Goal: Task Accomplishment & Management: Manage account settings

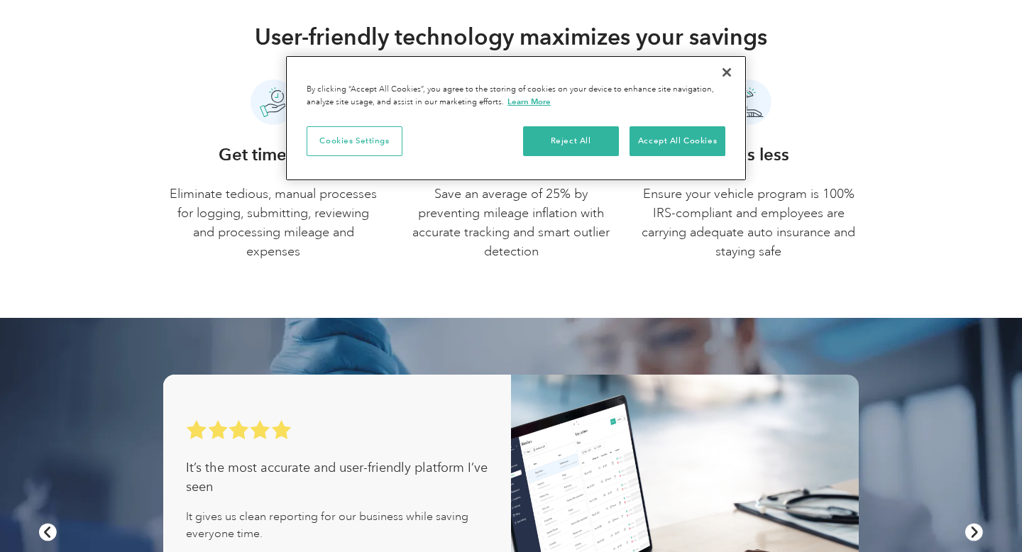
scroll to position [713, 0]
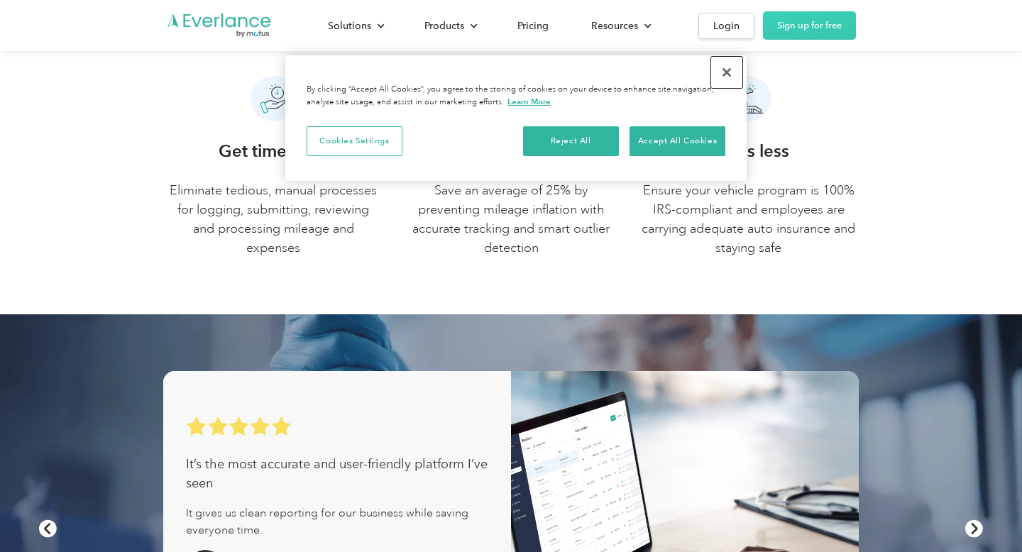
click at [727, 75] on button "Close" at bounding box center [726, 72] width 31 height 31
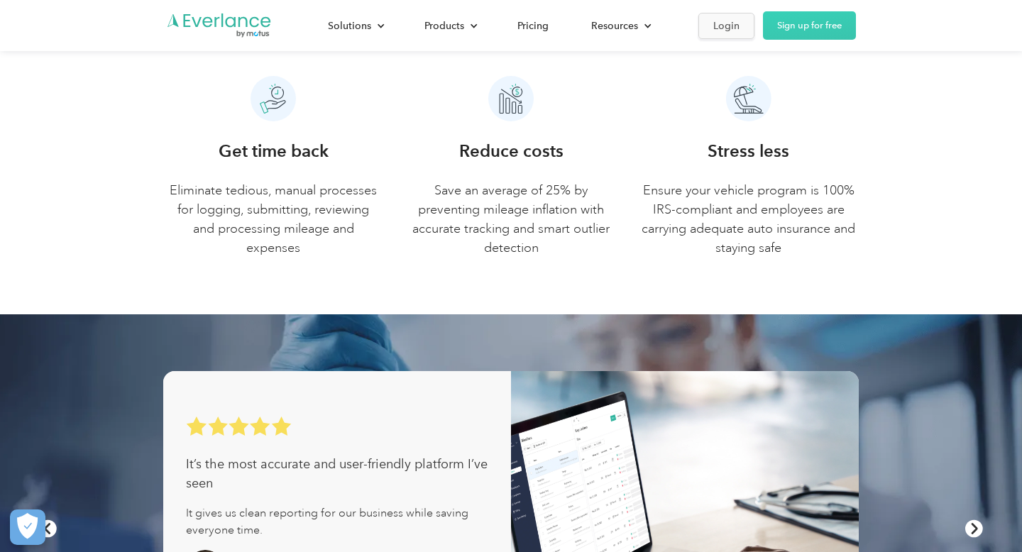
click at [732, 27] on div "Login" at bounding box center [726, 26] width 26 height 18
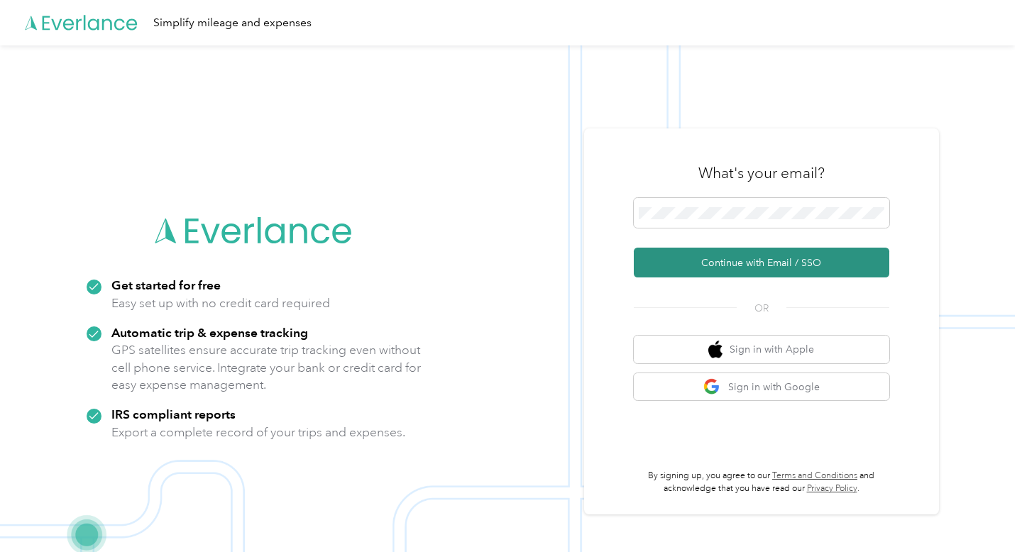
click at [758, 261] on button "Continue with Email / SSO" at bounding box center [762, 263] width 256 height 30
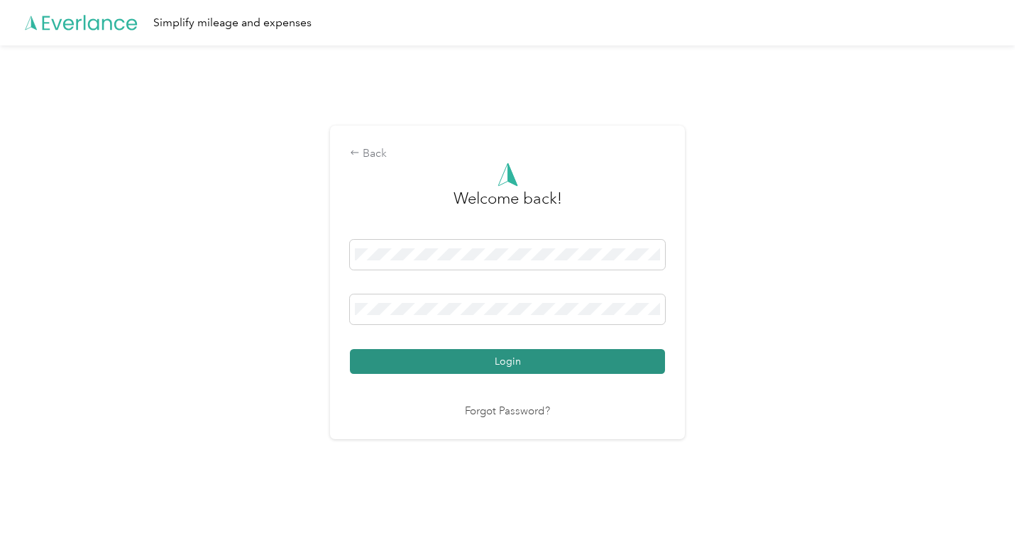
click at [394, 365] on button "Login" at bounding box center [507, 361] width 315 height 25
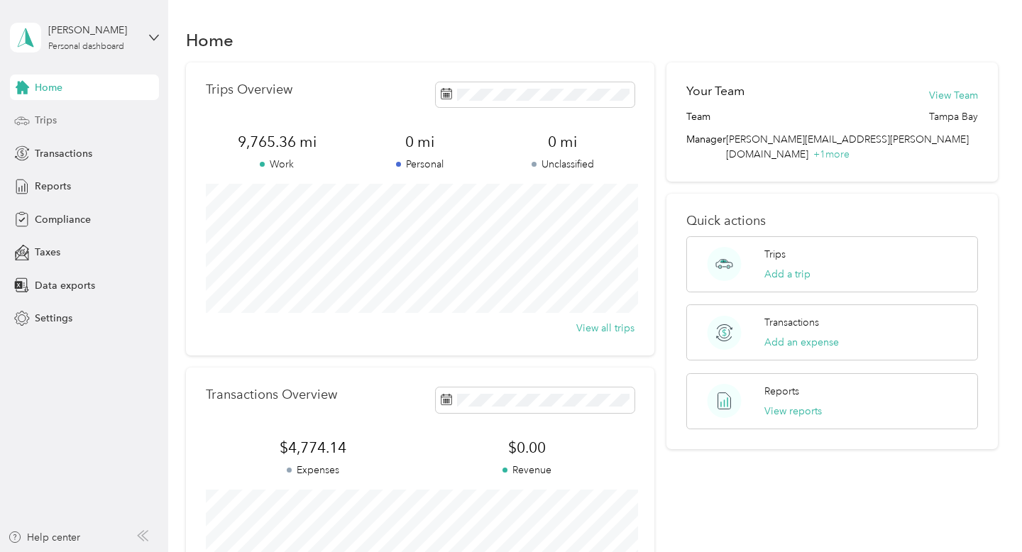
click at [54, 126] on span "Trips" at bounding box center [46, 120] width 22 height 15
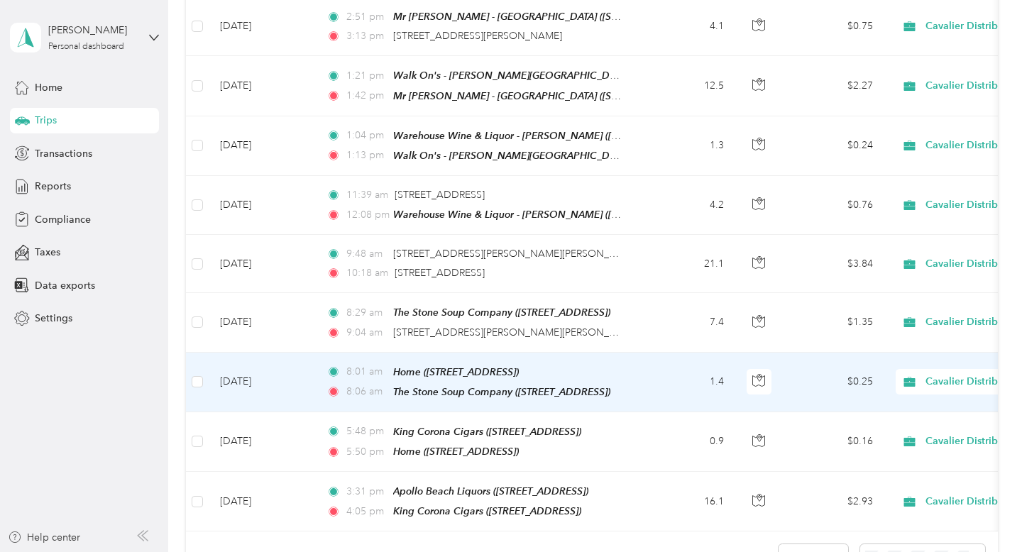
scroll to position [1195, 0]
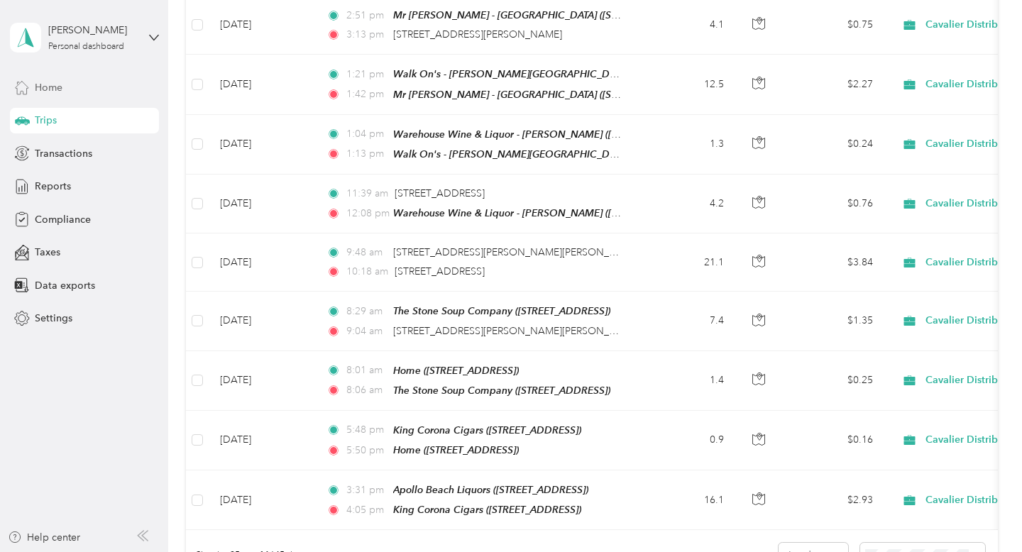
click at [68, 87] on div "Home" at bounding box center [84, 88] width 149 height 26
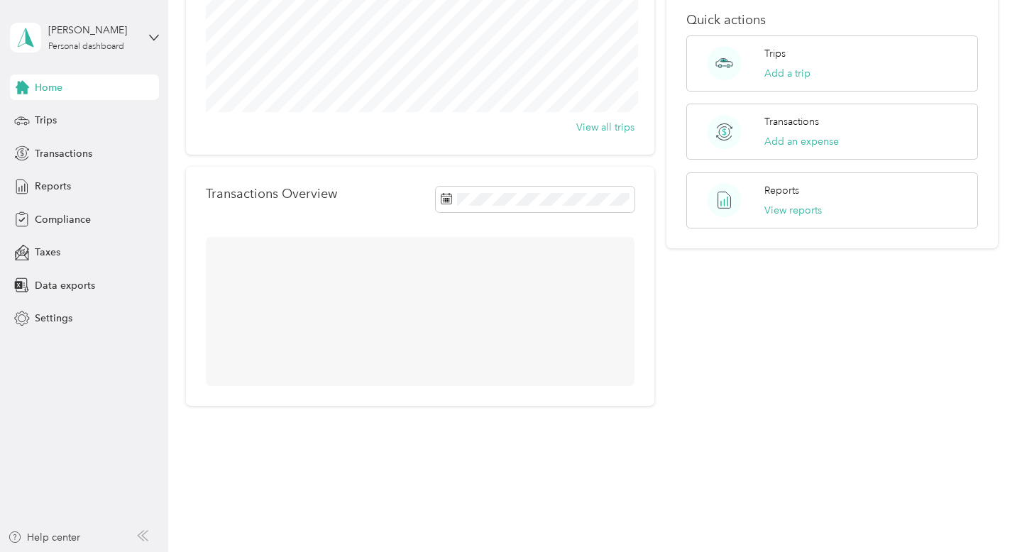
scroll to position [226, 0]
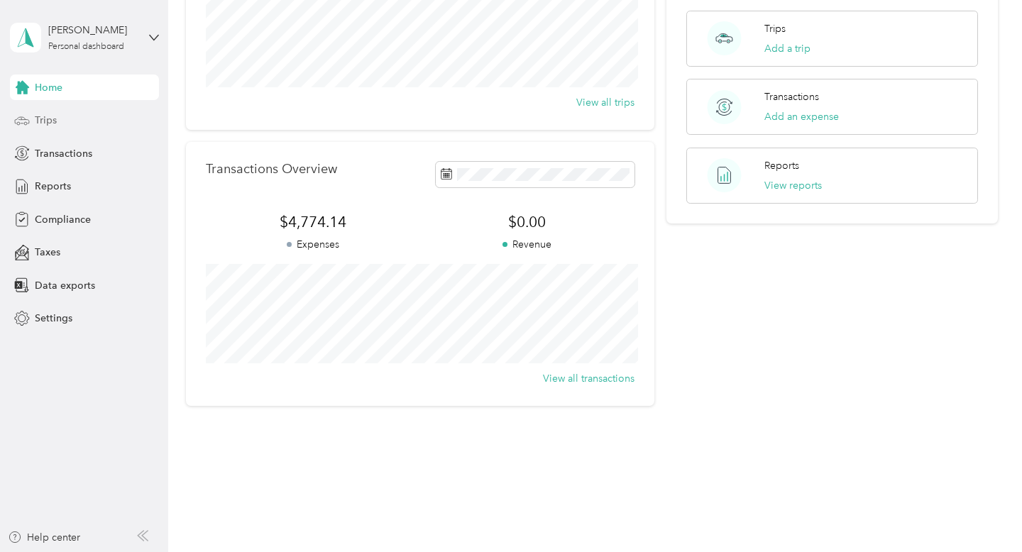
click at [55, 110] on div "Trips" at bounding box center [84, 121] width 149 height 26
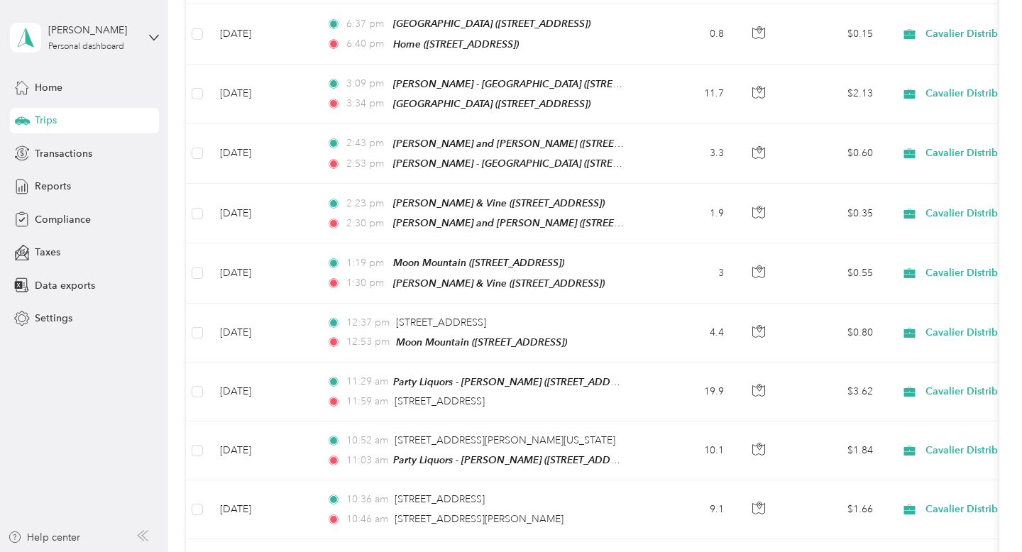
scroll to position [1195, 0]
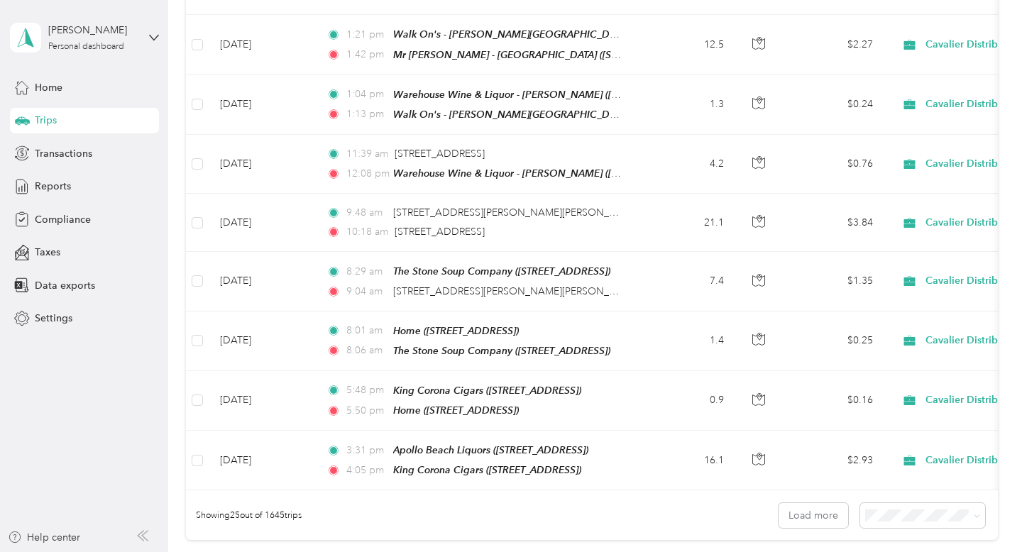
scroll to position [1393, 0]
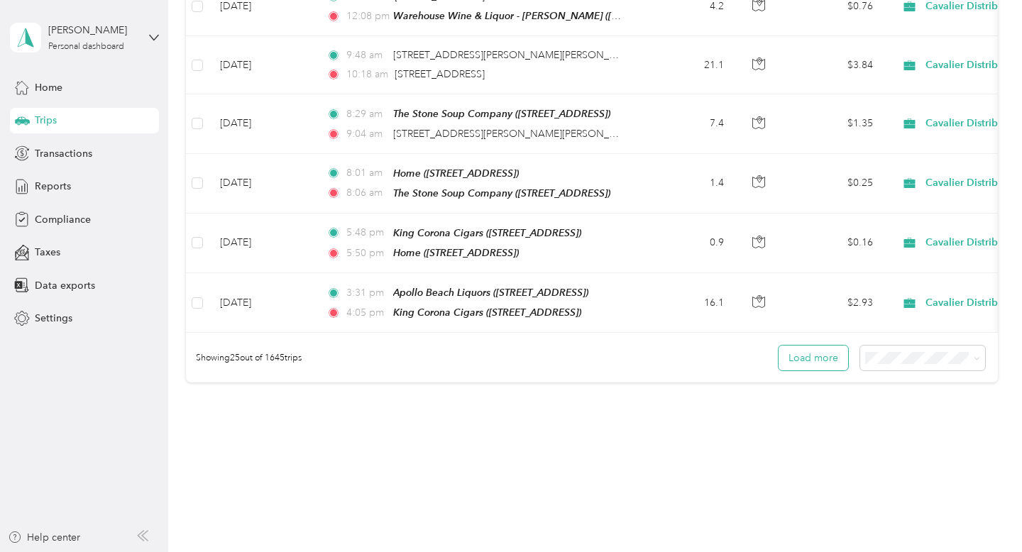
click at [823, 346] on button "Load more" at bounding box center [814, 358] width 70 height 25
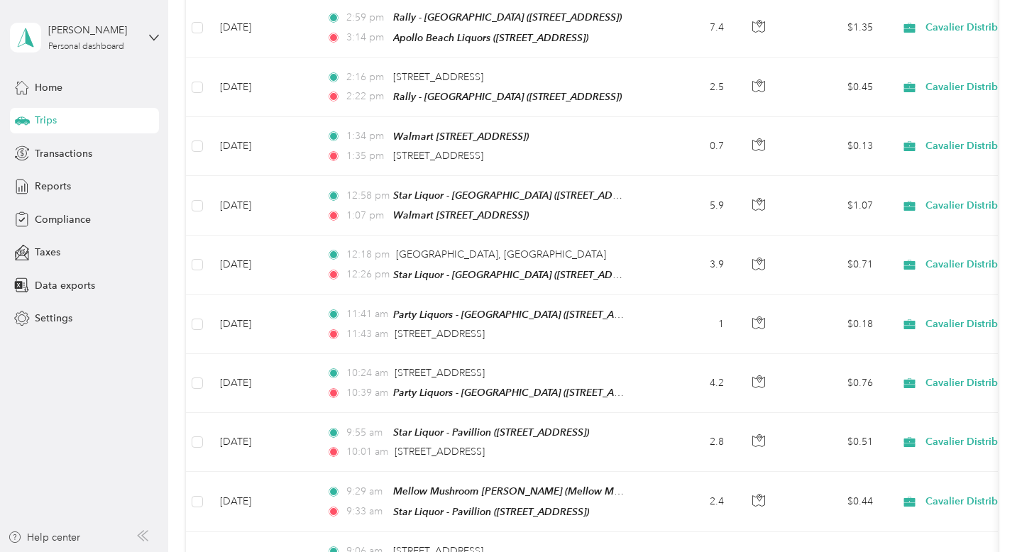
scroll to position [2852, 0]
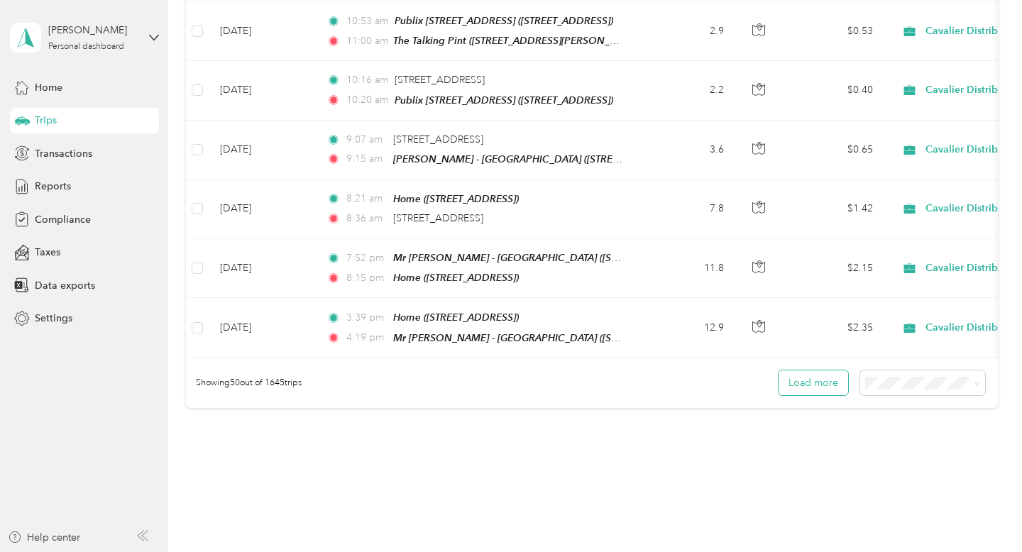
click at [824, 370] on button "Load more" at bounding box center [814, 382] width 70 height 25
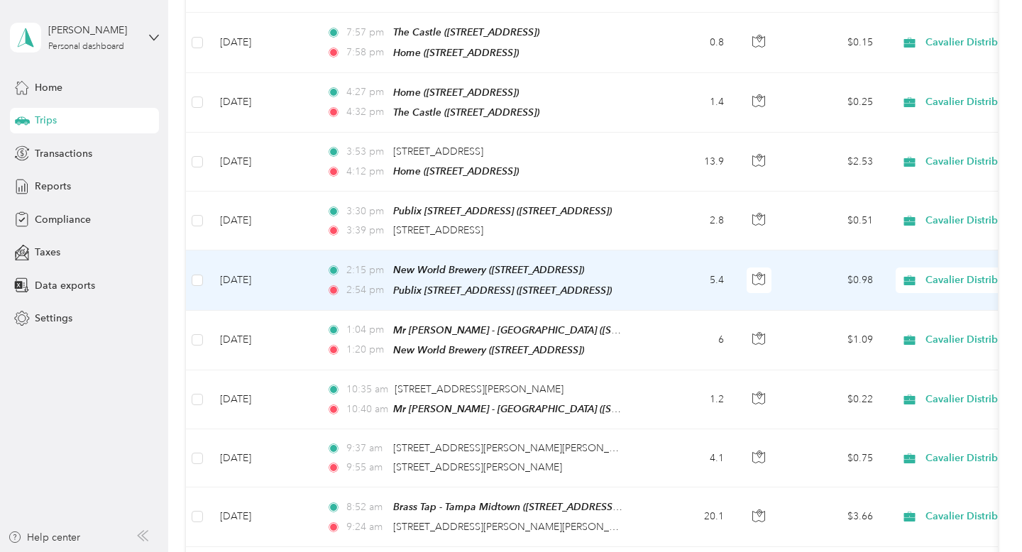
scroll to position [4311, 0]
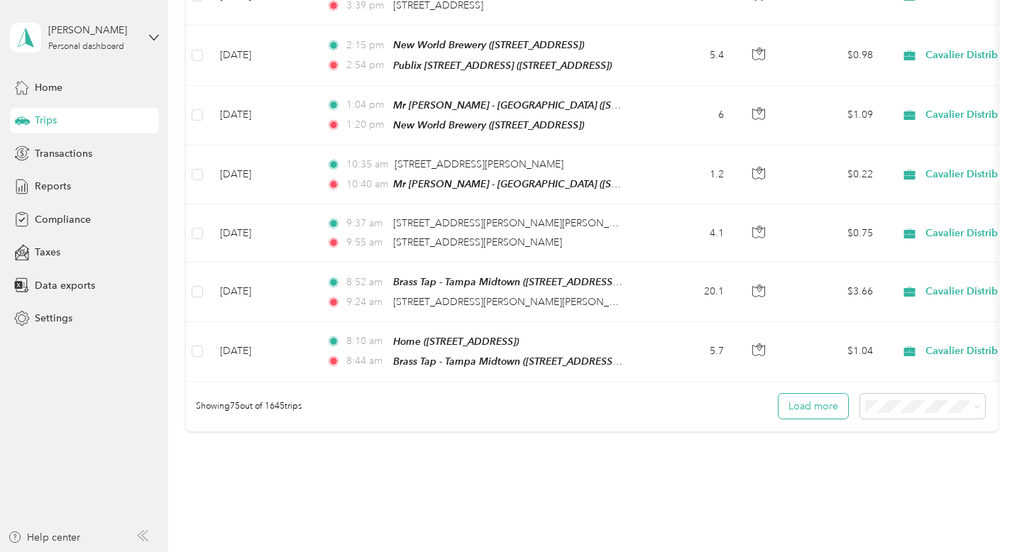
click at [830, 394] on button "Load more" at bounding box center [814, 406] width 70 height 25
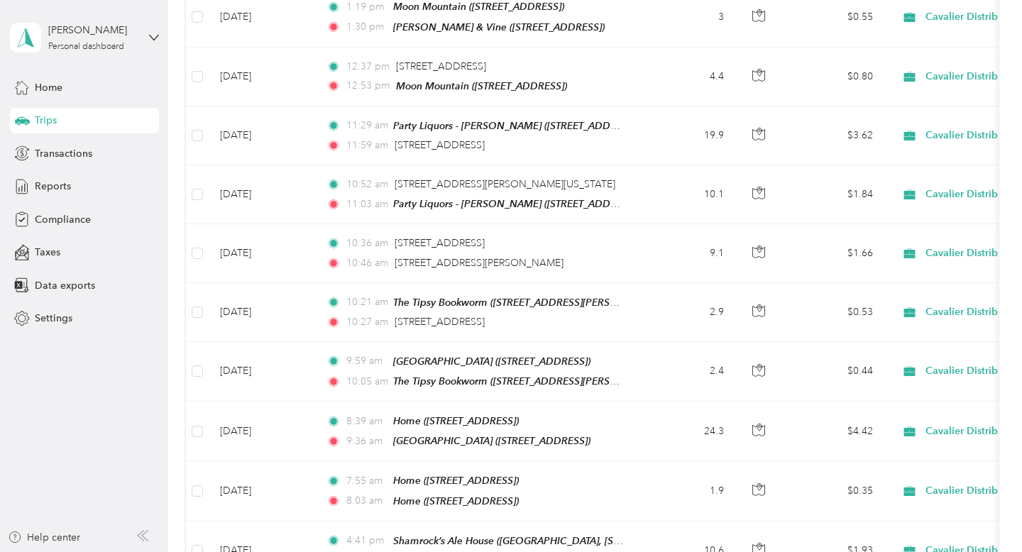
scroll to position [0, 0]
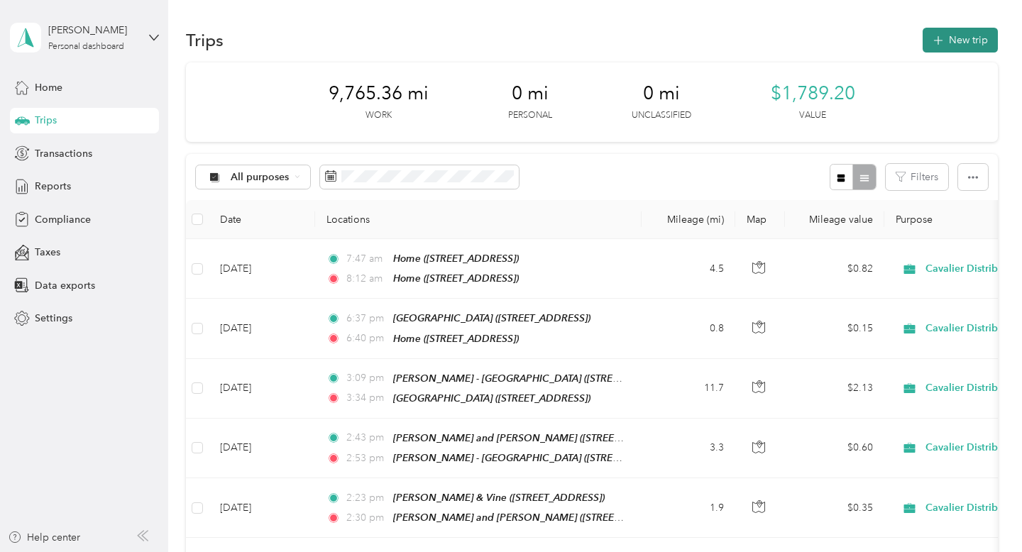
click at [984, 39] on button "New trip" at bounding box center [960, 40] width 75 height 25
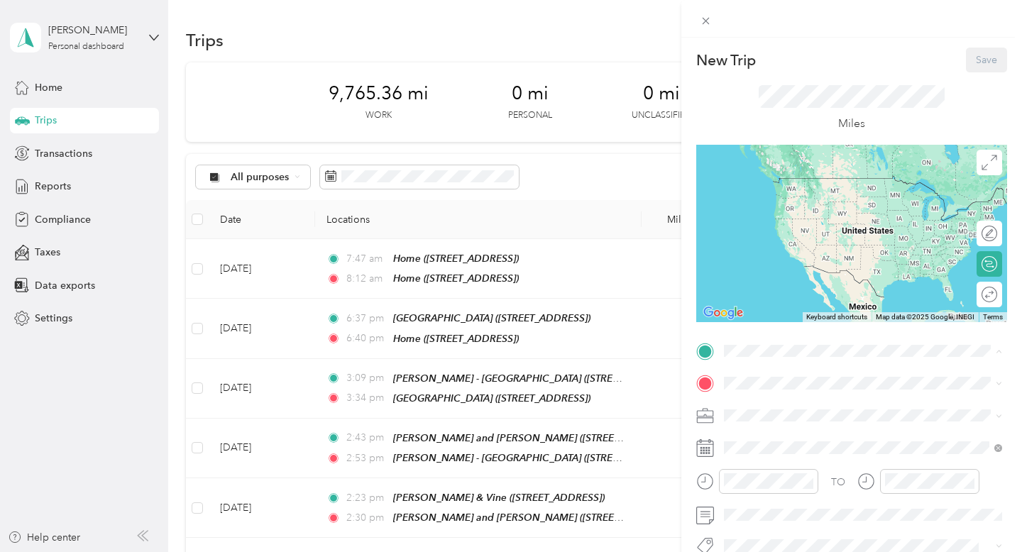
click at [779, 321] on div "Home 1910 E 15th Ave, 33605, Tampa, FL, United States" at bounding box center [796, 326] width 90 height 30
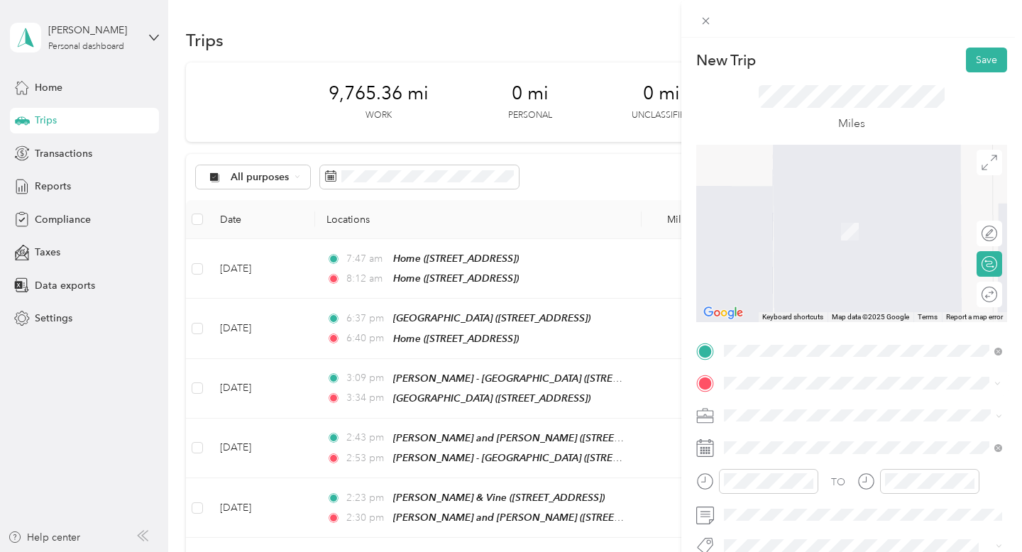
click at [841, 280] on span "11127 Winthrop Market St., 33578, Riverview, FL, USA" at bounding box center [796, 286] width 90 height 12
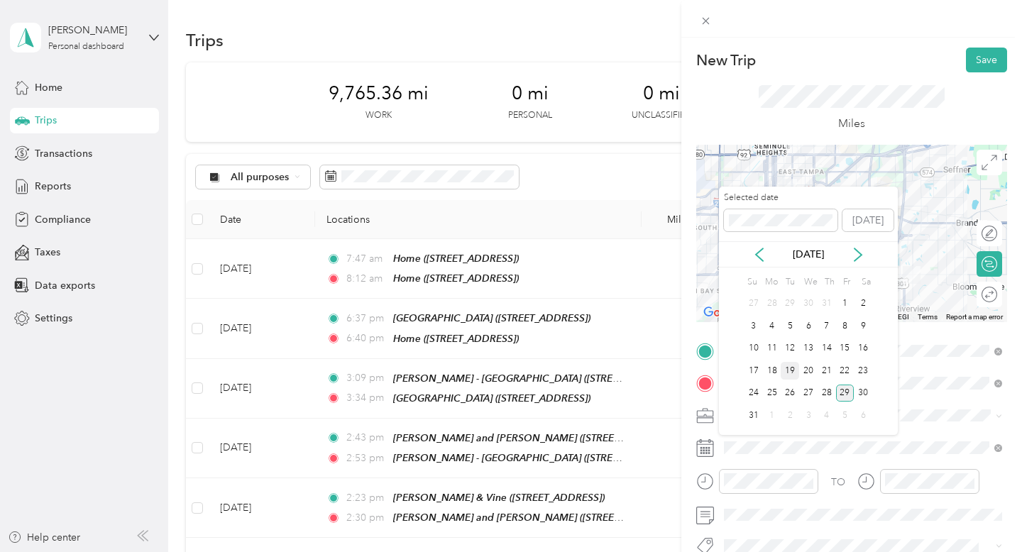
click at [788, 370] on div "19" at bounding box center [790, 371] width 18 height 18
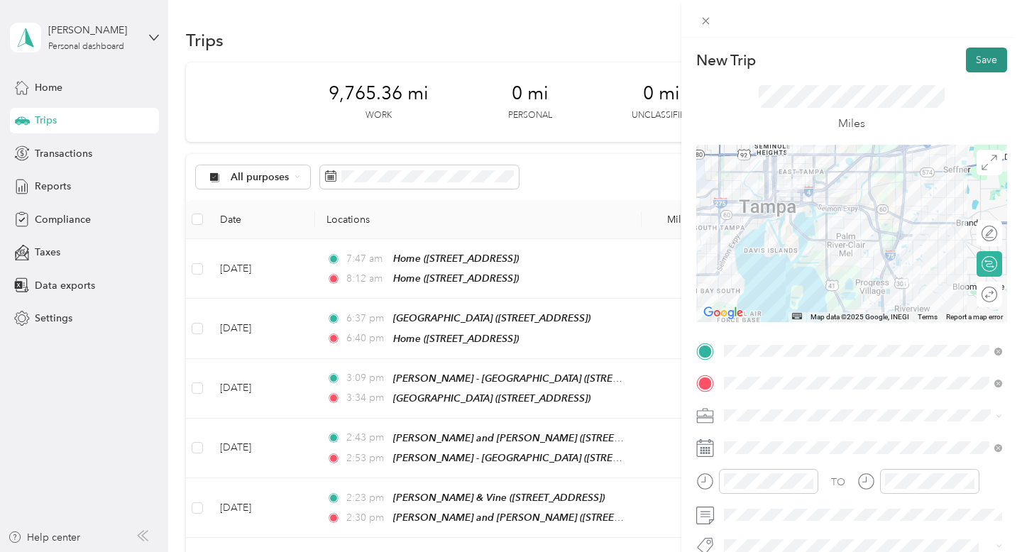
click at [992, 57] on button "Save" at bounding box center [986, 60] width 41 height 25
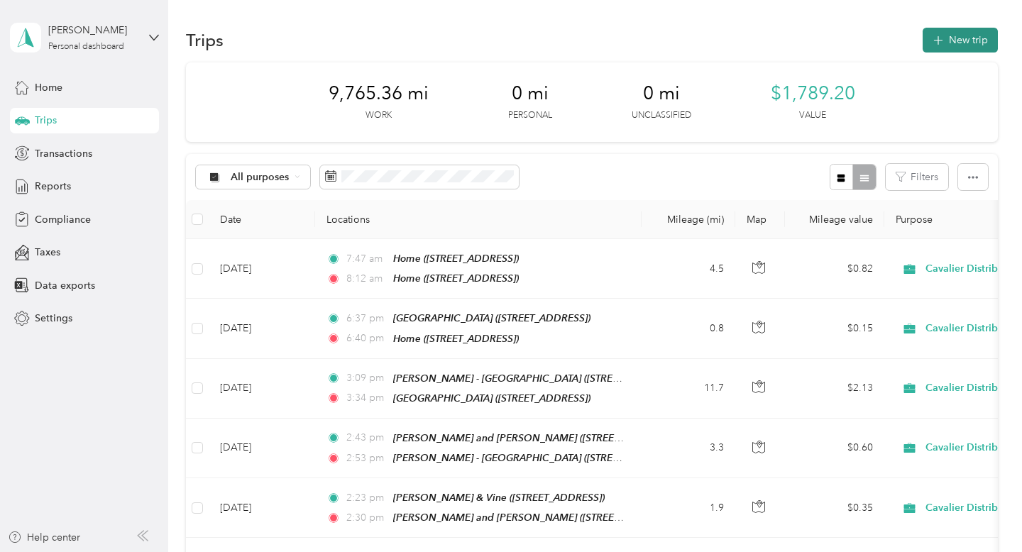
click at [963, 38] on button "New trip" at bounding box center [960, 40] width 75 height 25
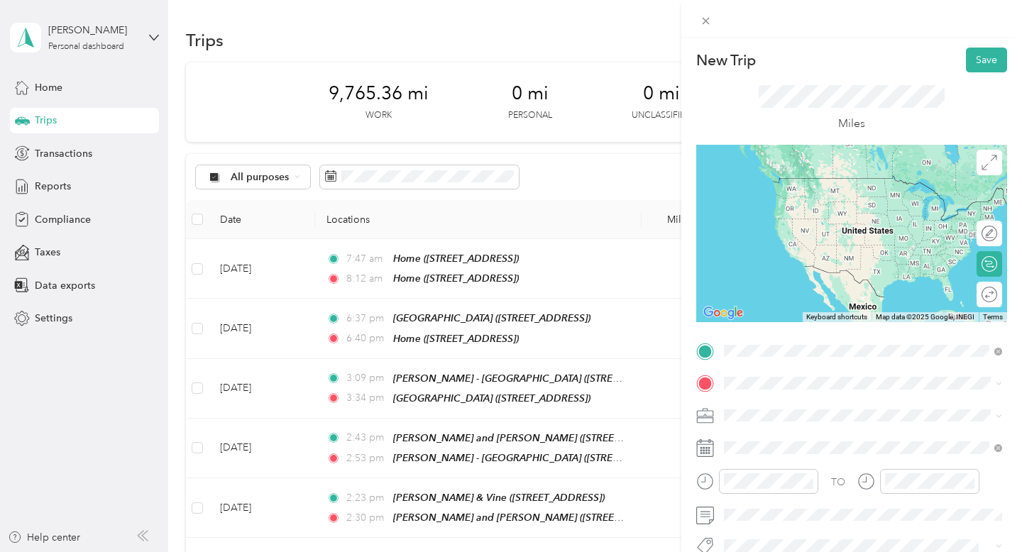
click at [841, 254] on span "11127 Winthrop Market St., 33578, Riverview, FL, USA" at bounding box center [796, 254] width 90 height 12
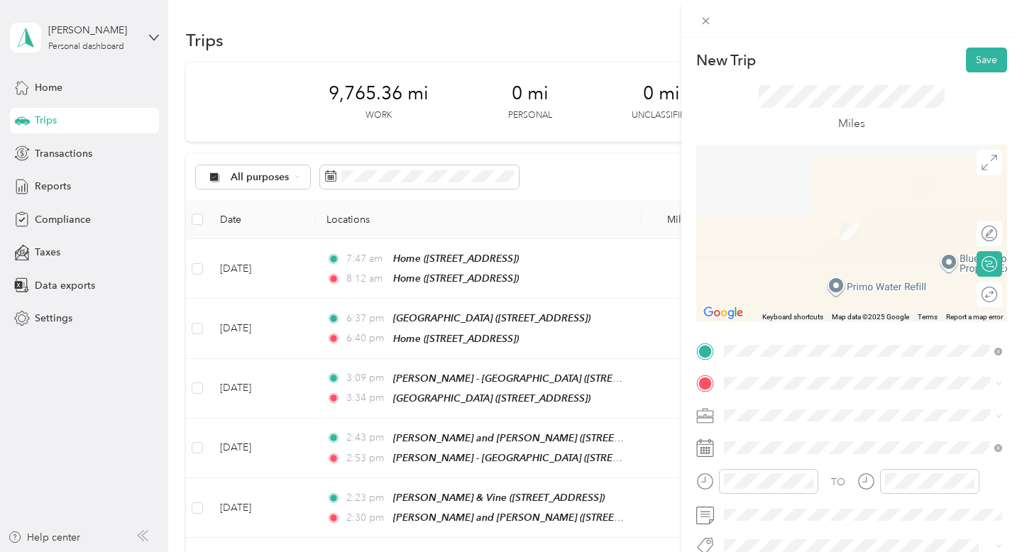
click at [886, 219] on div "TEAM Circle K - Riverview 9020 Progress Blvd, 33578, Riverview, FL, USA" at bounding box center [851, 222] width 200 height 35
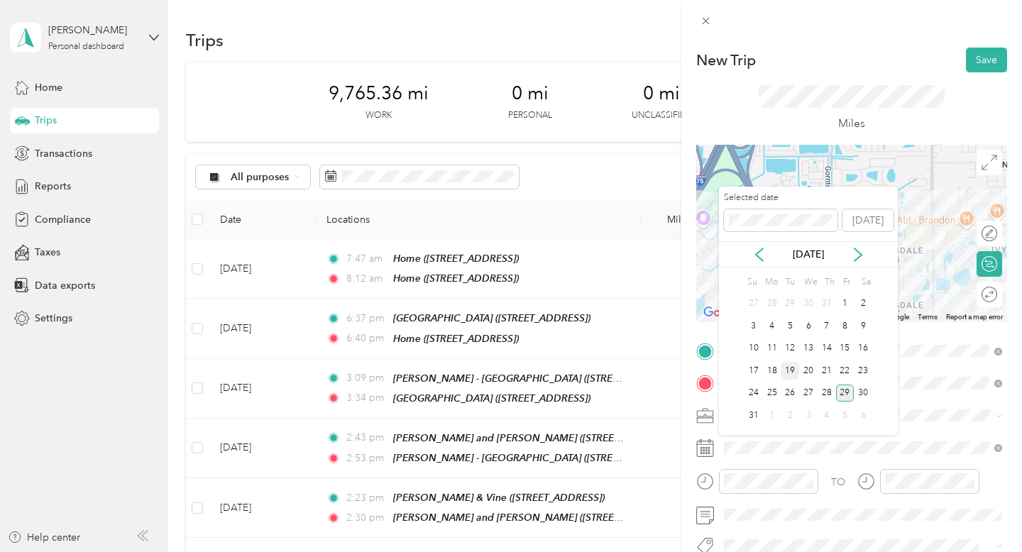
click at [792, 369] on div "19" at bounding box center [790, 371] width 18 height 18
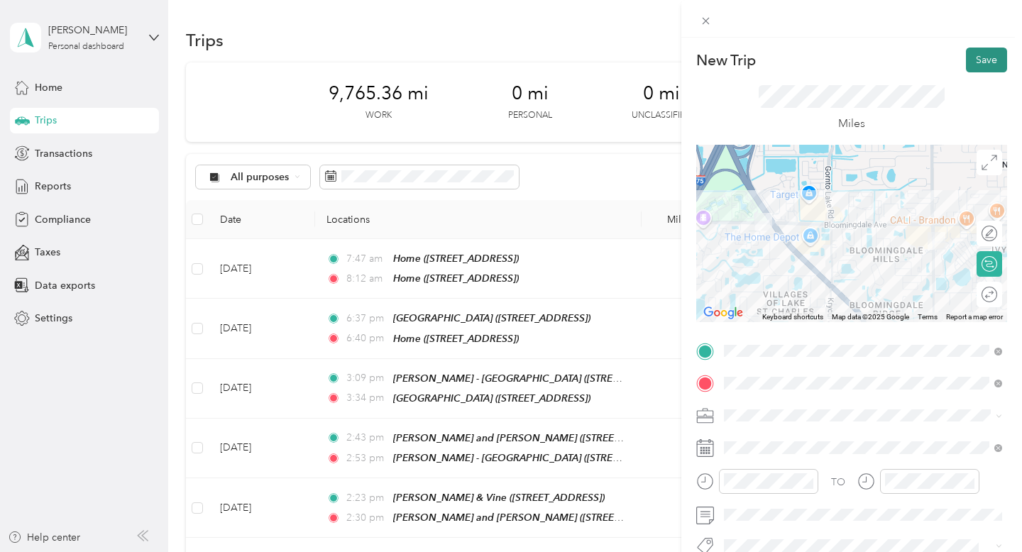
click at [994, 62] on button "Save" at bounding box center [986, 60] width 41 height 25
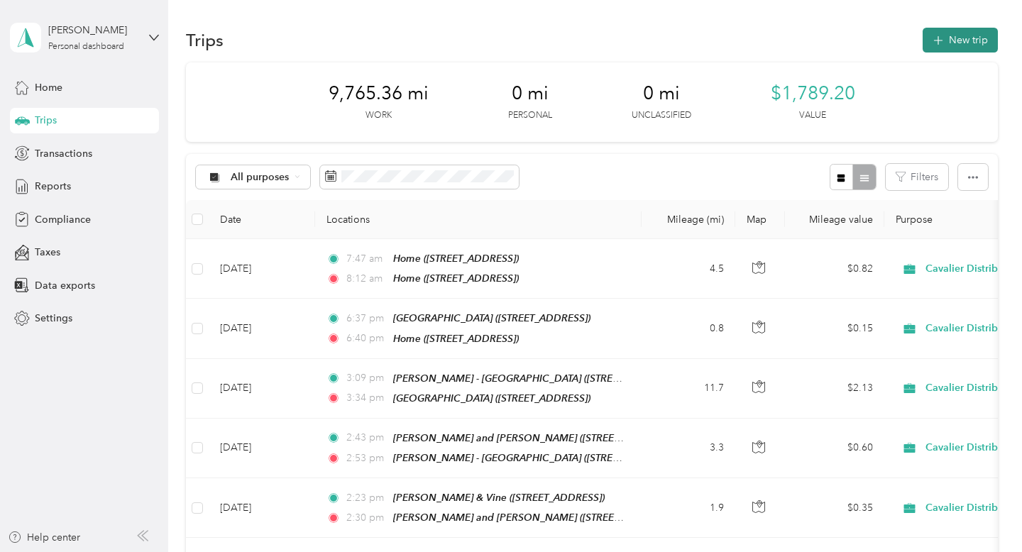
click at [977, 38] on button "New trip" at bounding box center [960, 40] width 75 height 25
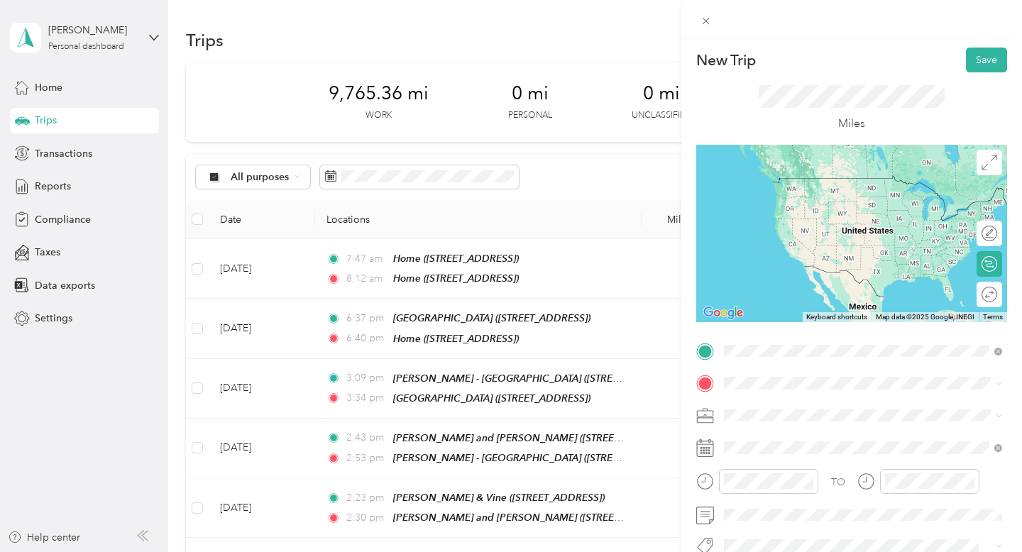
click at [841, 198] on span "9020 Progress Blvd, 33578, Riverview, FL, USA" at bounding box center [796, 204] width 90 height 12
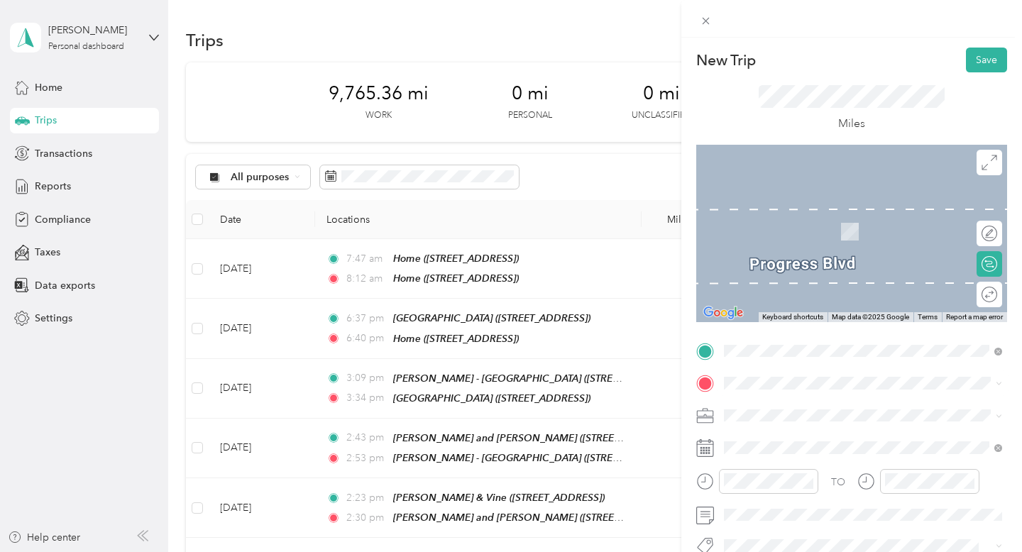
click at [878, 228] on div "TEAM Stein & Vine 827 W Bloomingdale Ave, 33511, Brandon, FL, USA" at bounding box center [834, 218] width 166 height 35
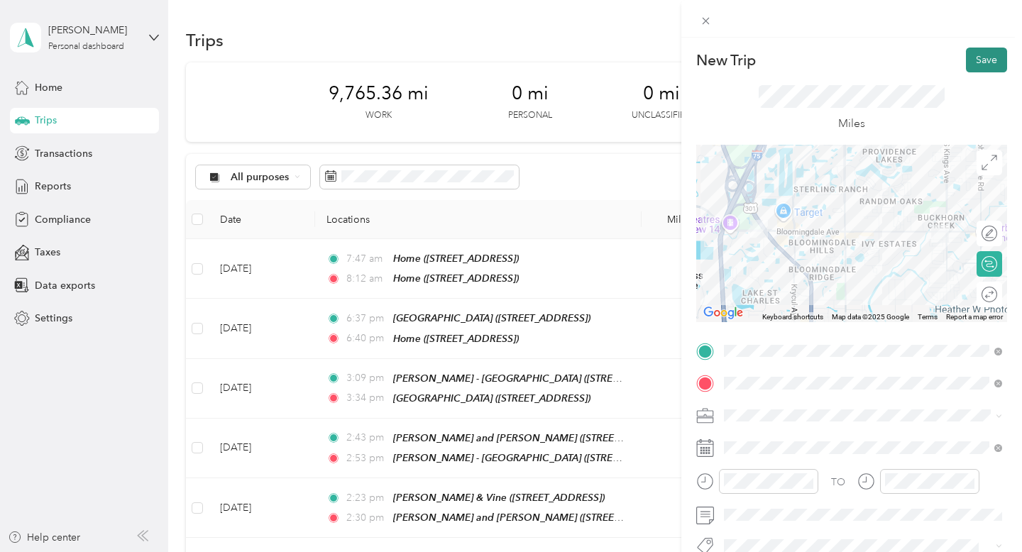
click at [976, 55] on button "Save" at bounding box center [986, 60] width 41 height 25
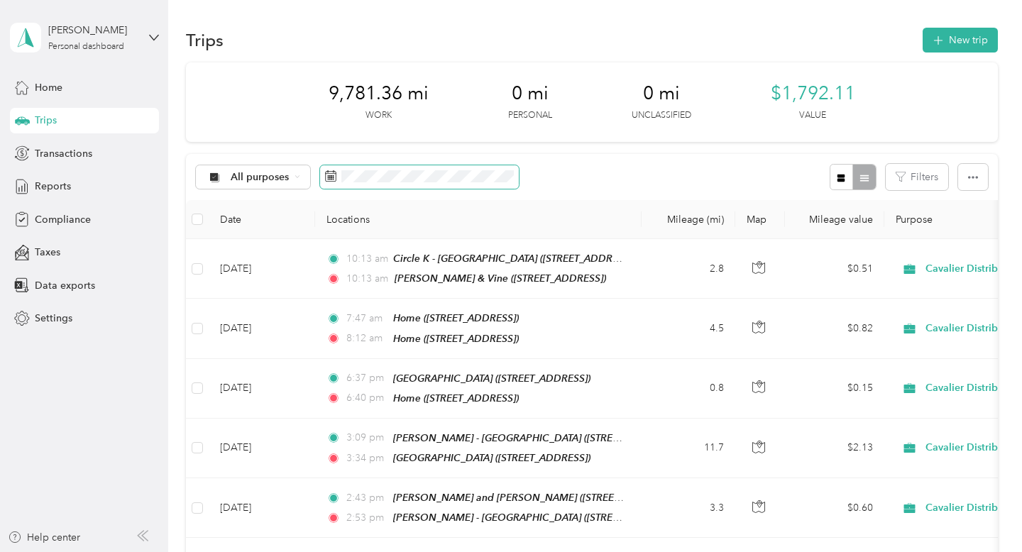
click at [387, 185] on span at bounding box center [419, 177] width 199 height 24
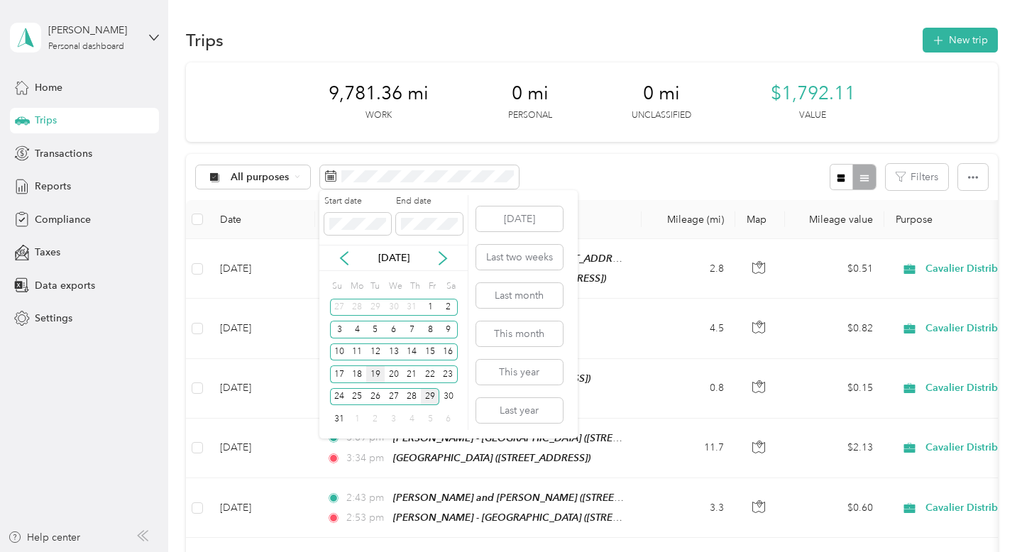
click at [380, 378] on div "19" at bounding box center [375, 375] width 18 height 18
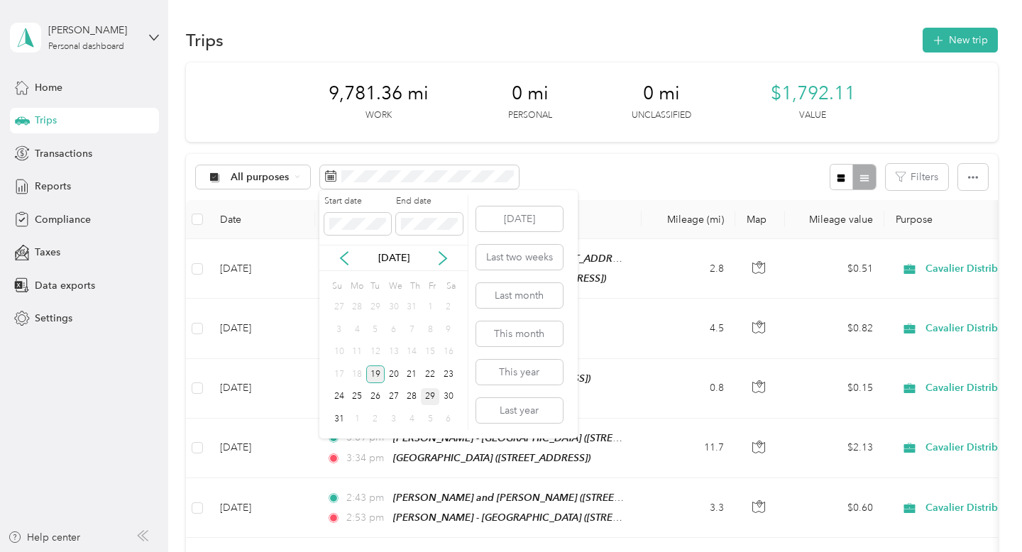
click at [378, 380] on div "19" at bounding box center [375, 375] width 18 height 18
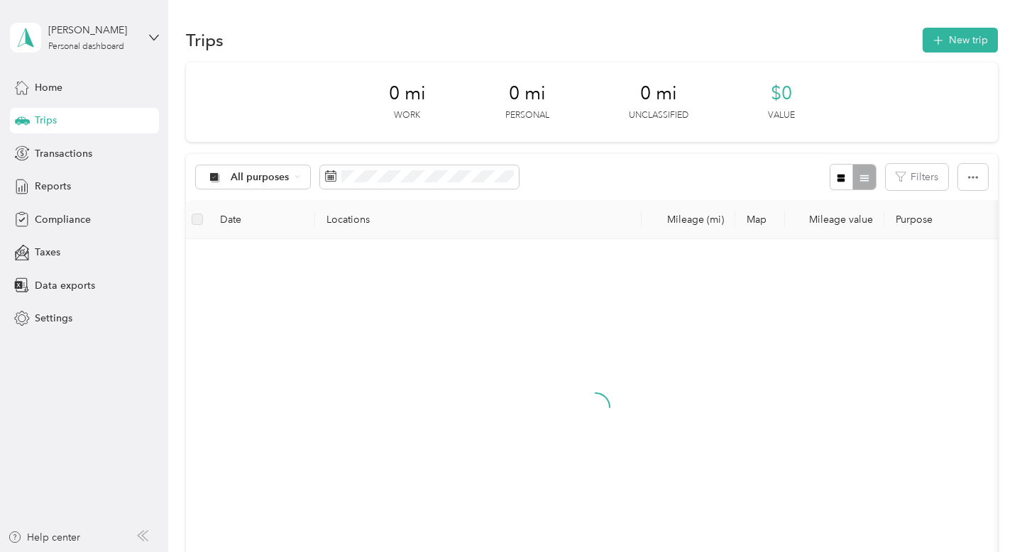
click at [378, 380] on div "Su Mo Tu We Th Fr Sa 27 28 29 30 31 1 2 3 4 5 6 7 8 9 10 11 12 13 14 15 16 17 1…" at bounding box center [394, 351] width 128 height 154
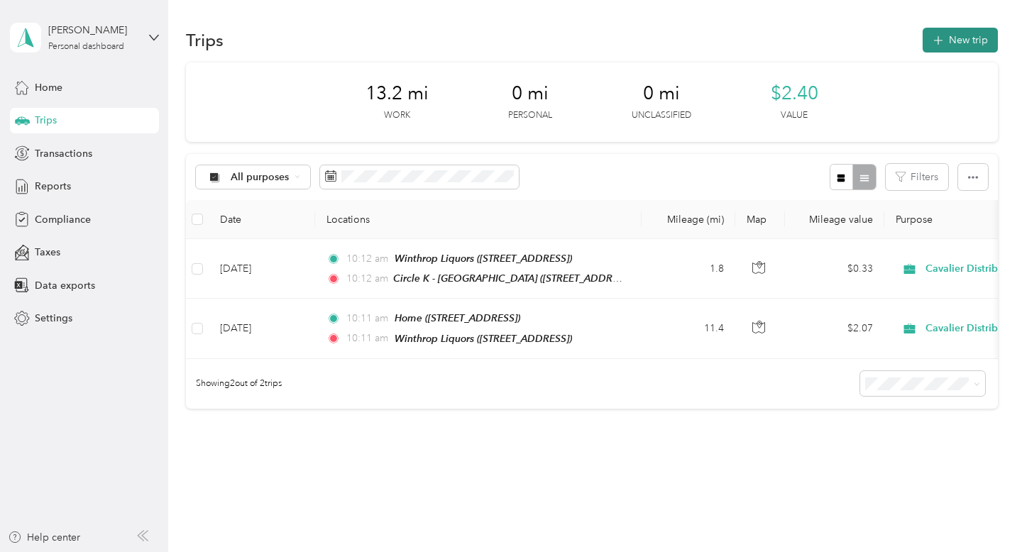
click at [956, 35] on button "New trip" at bounding box center [960, 40] width 75 height 25
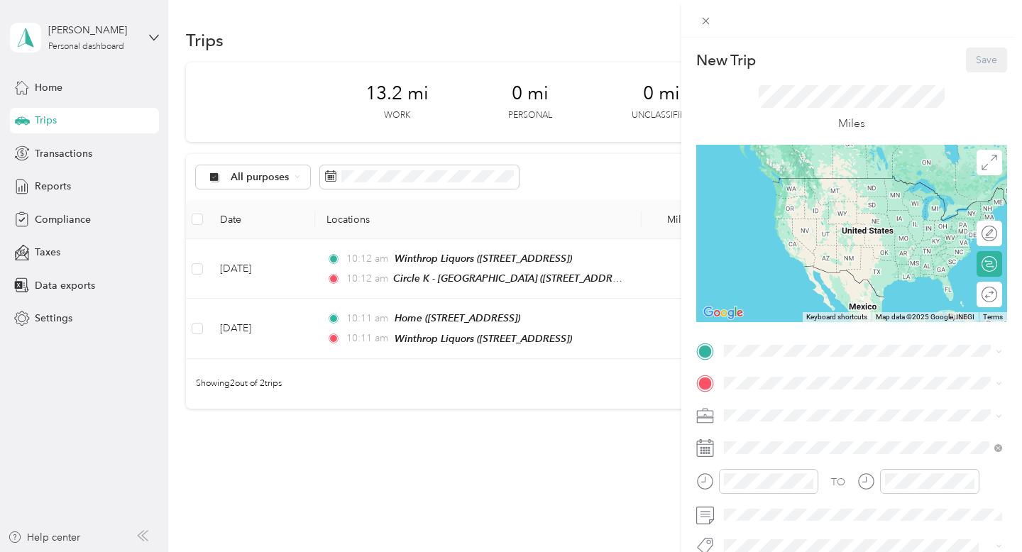
click at [363, 175] on div "New Trip Save This trip cannot be edited because it is either under review, app…" at bounding box center [511, 276] width 1022 height 552
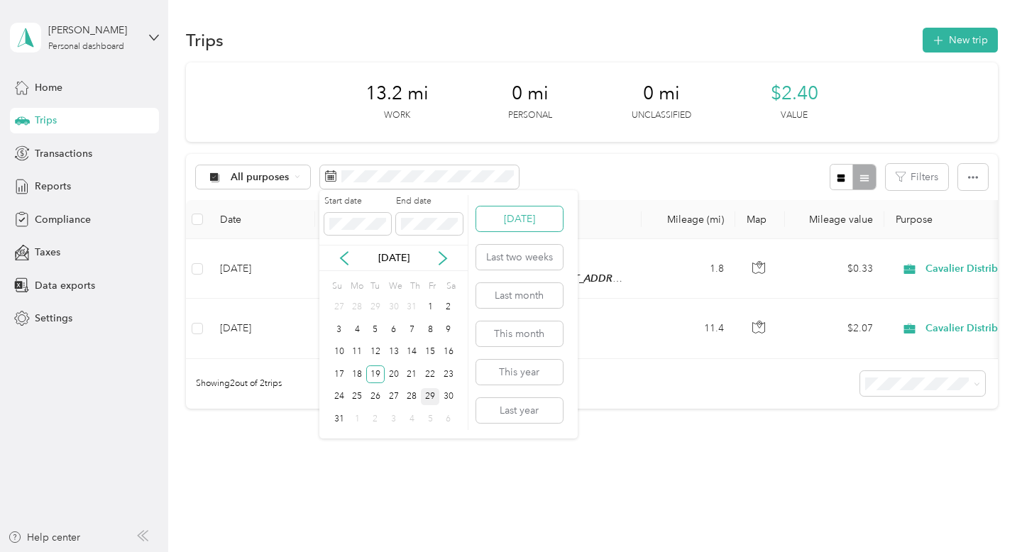
click at [510, 221] on button "Today" at bounding box center [519, 219] width 87 height 25
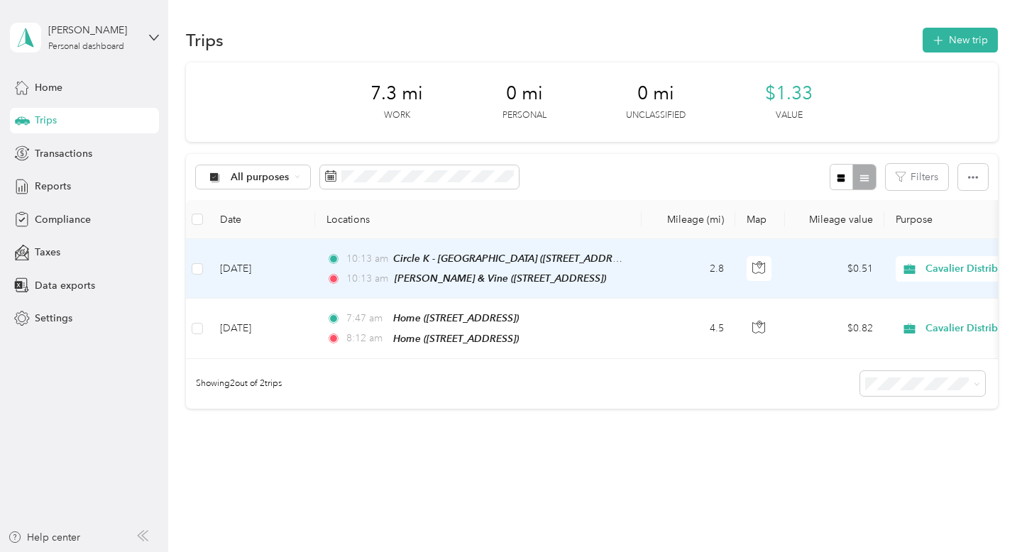
click at [247, 273] on td "[DATE]" at bounding box center [262, 269] width 106 height 60
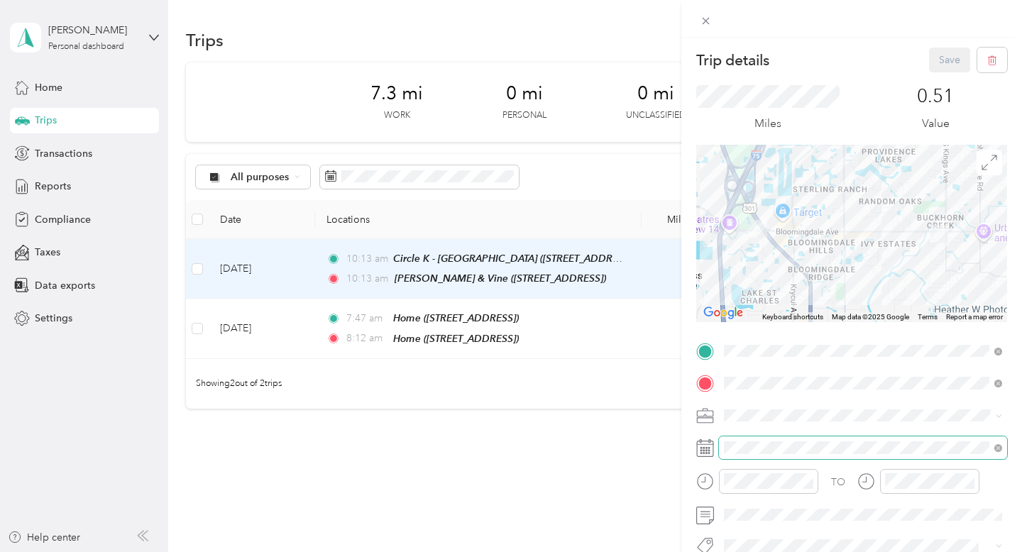
click at [757, 456] on span at bounding box center [863, 448] width 288 height 23
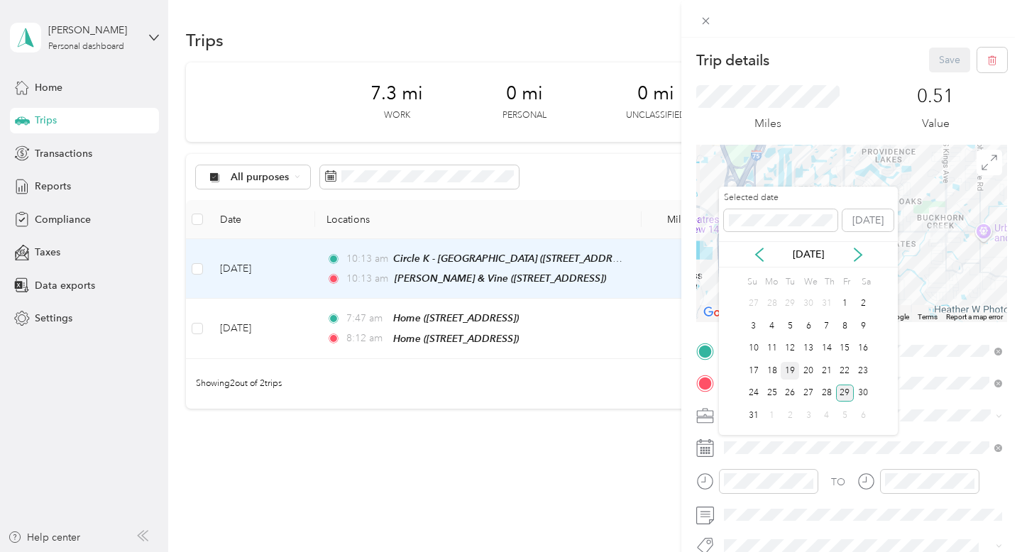
click at [793, 371] on div "19" at bounding box center [790, 371] width 18 height 18
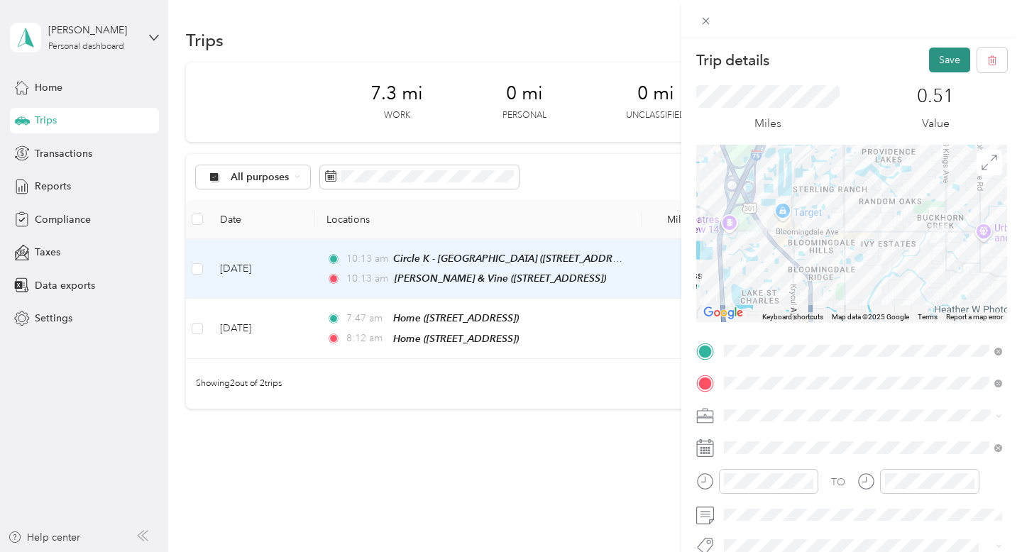
click at [955, 68] on button "Save" at bounding box center [949, 60] width 41 height 25
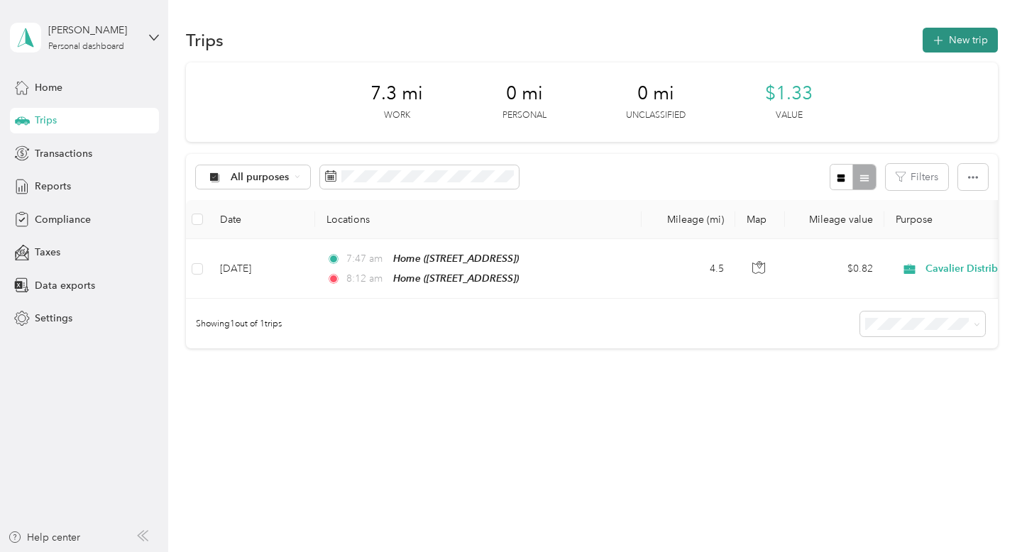
click at [962, 35] on button "New trip" at bounding box center [960, 40] width 75 height 25
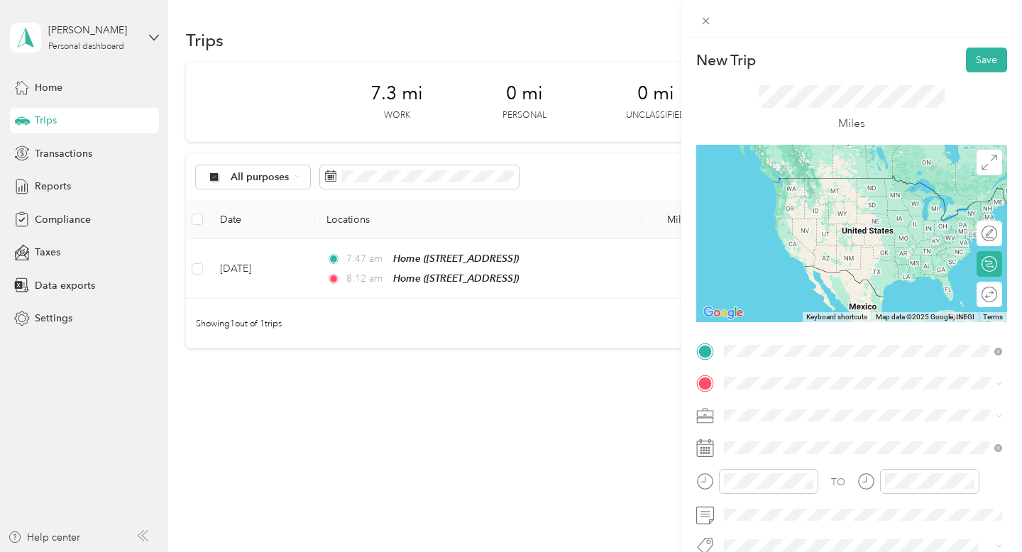
click at [861, 209] on li "TEAM Stein & Vine 827 W Bloomingdale Ave, 33511, Brandon, FL, USA" at bounding box center [863, 195] width 288 height 50
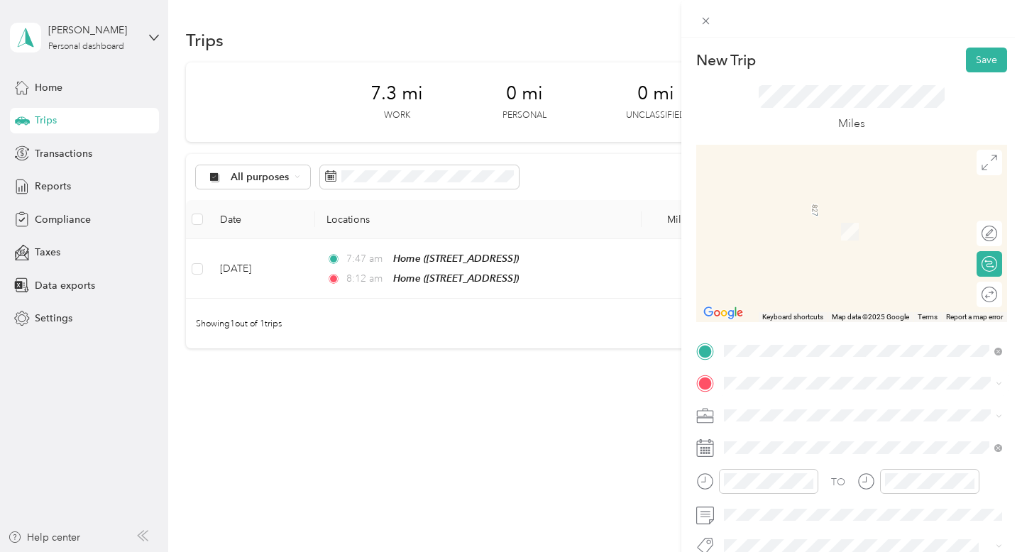
click at [816, 551] on div "New Trip Save This trip cannot be edited because it is either under review, app…" at bounding box center [507, 552] width 1015 height 0
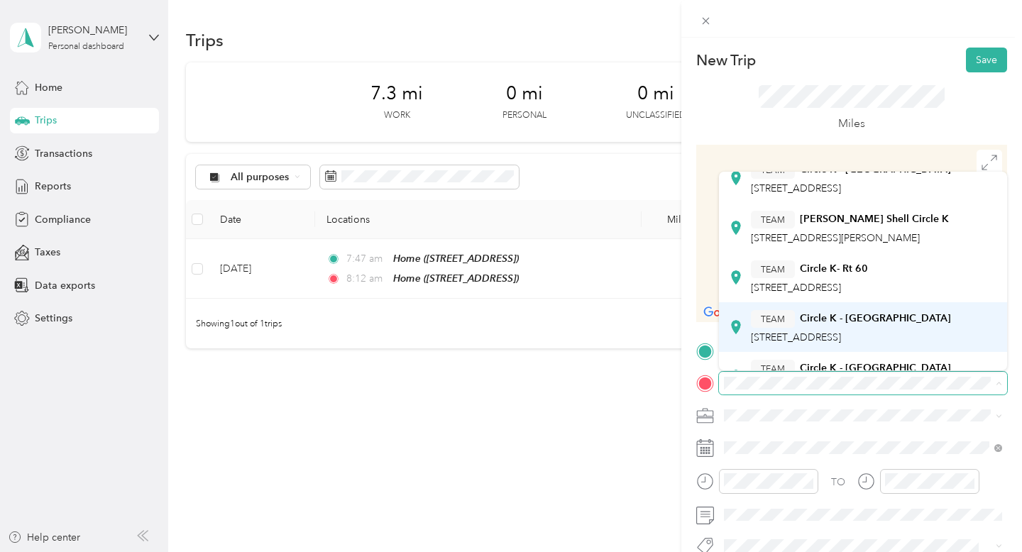
scroll to position [83, 0]
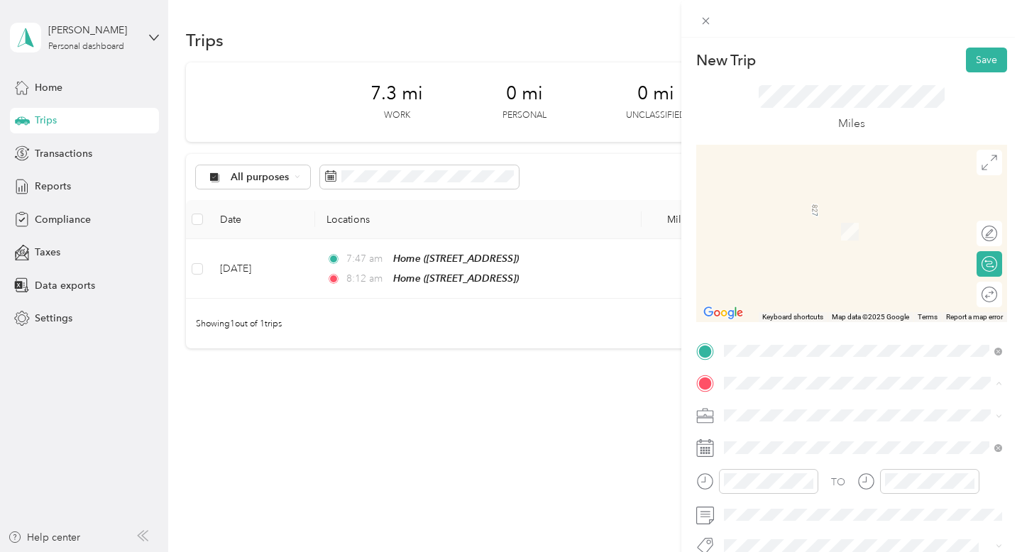
click at [815, 295] on div "TEAM Circle K - Bell Shoals 3501 Bellshoals Rd, 33596, Valrico, FL, USA" at bounding box center [851, 292] width 200 height 35
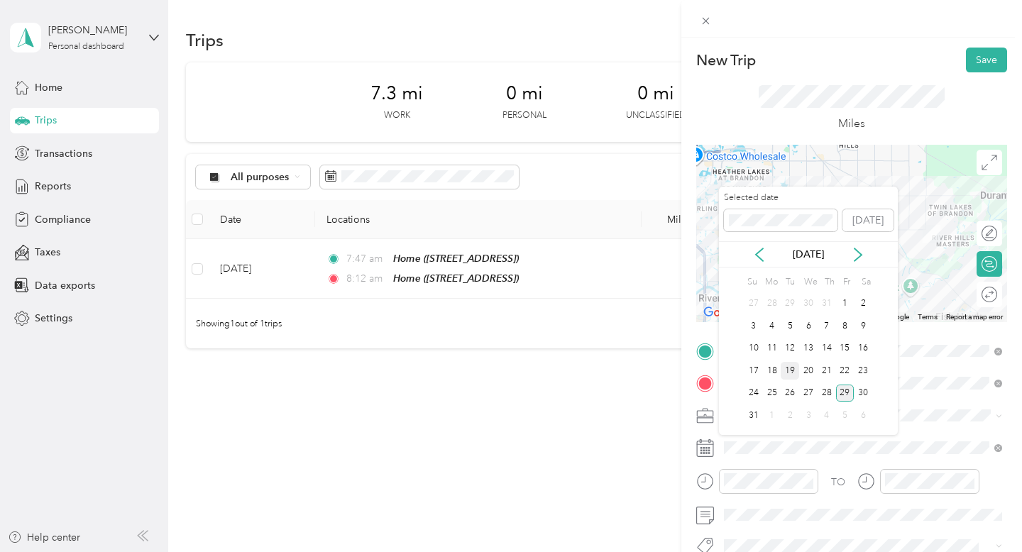
click at [794, 370] on div "19" at bounding box center [790, 371] width 18 height 18
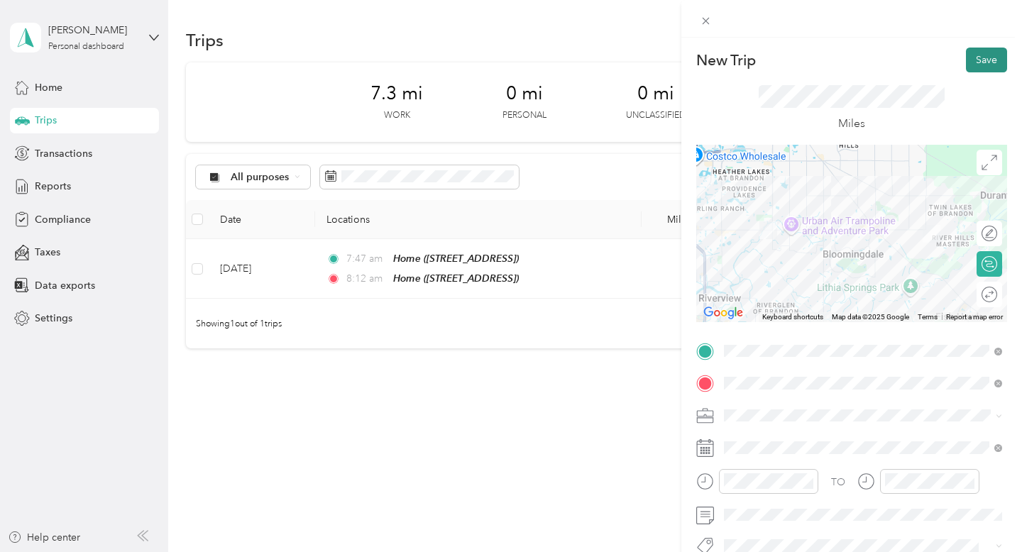
click at [977, 48] on button "Save" at bounding box center [986, 60] width 41 height 25
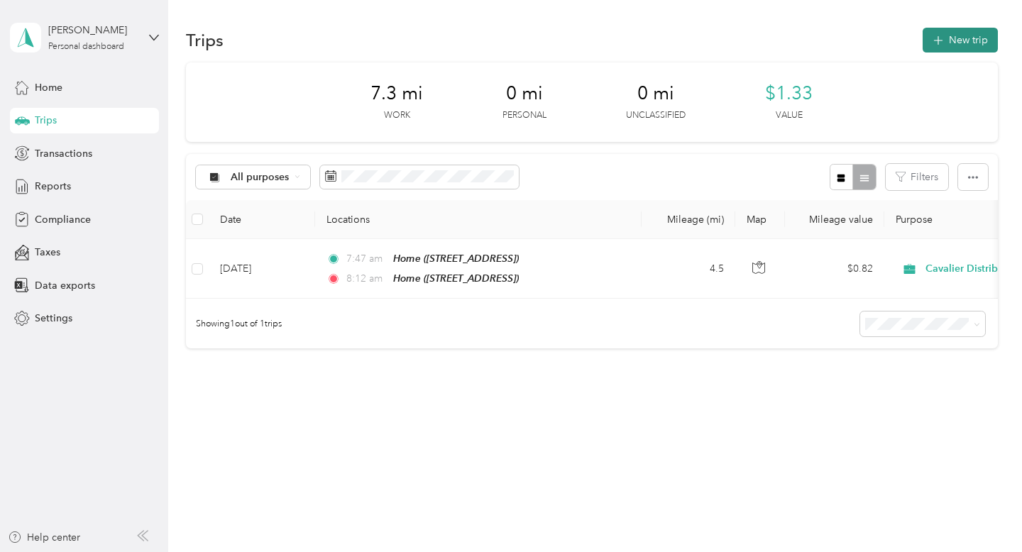
click at [969, 35] on button "New trip" at bounding box center [960, 40] width 75 height 25
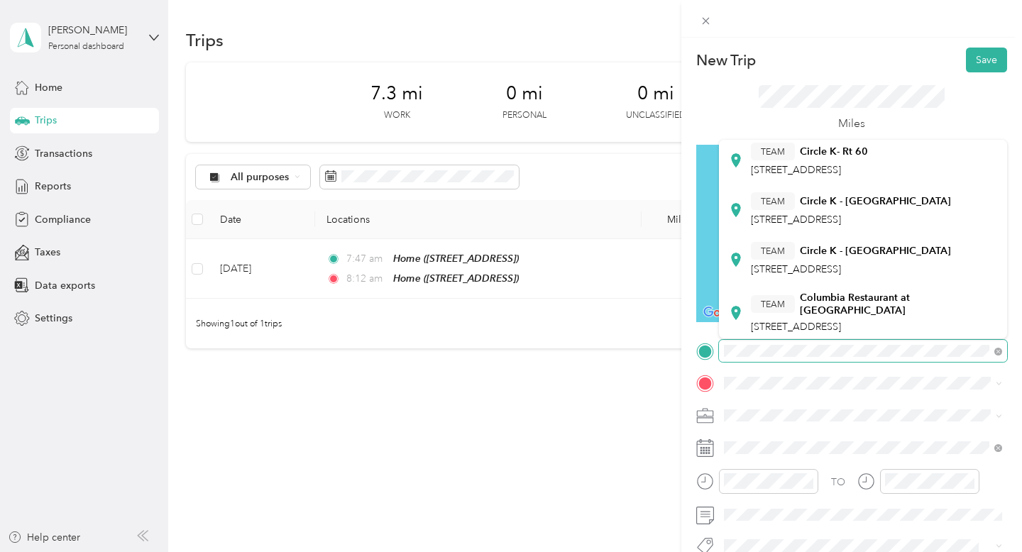
scroll to position [186, 0]
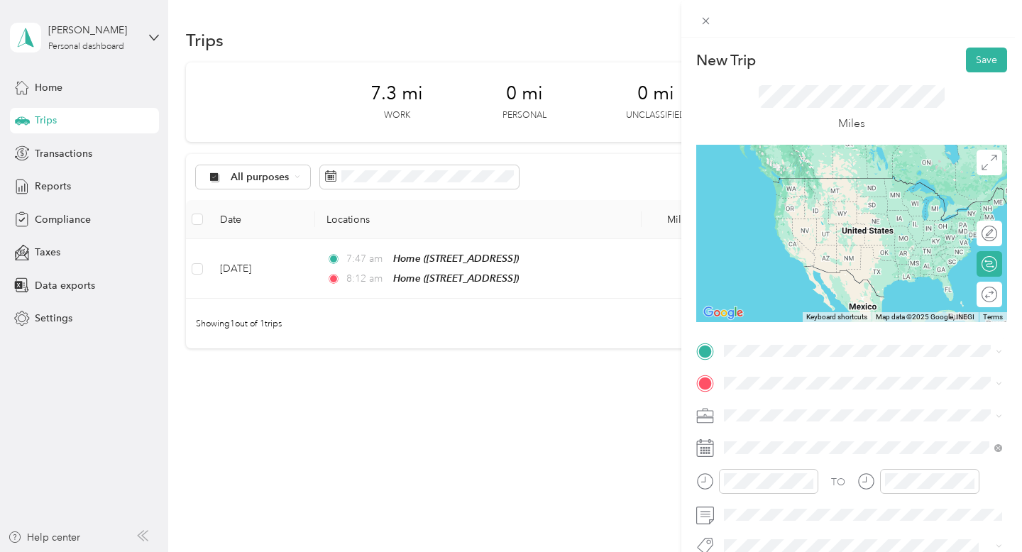
click at [787, 209] on div "TEAM Circle K - Bell Shoals 3501 Bellshoals Rd, 33596, Valrico, FL, USA" at bounding box center [851, 205] width 200 height 35
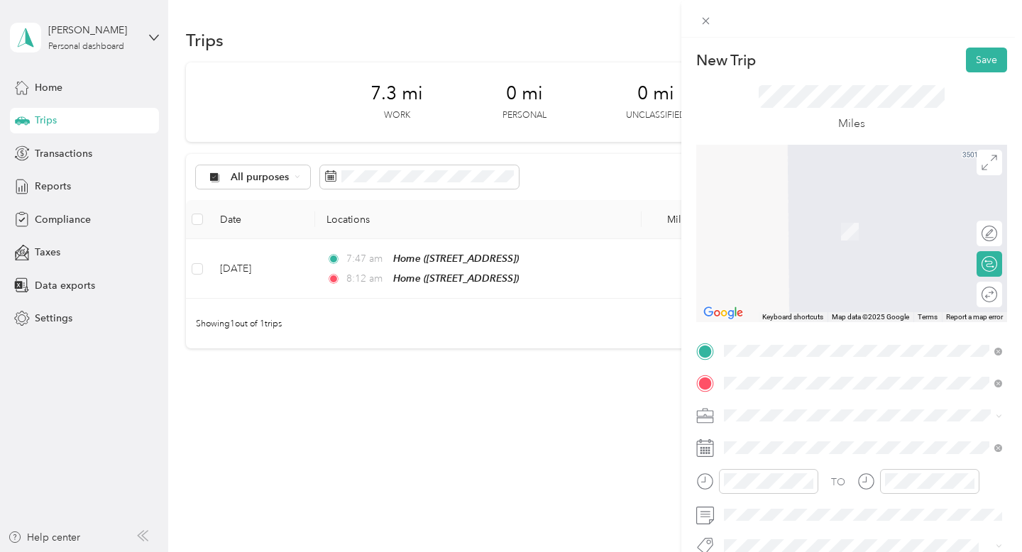
click at [844, 265] on strong "Gasparilla Pizzeria and Growlers" at bounding box center [874, 267] width 149 height 13
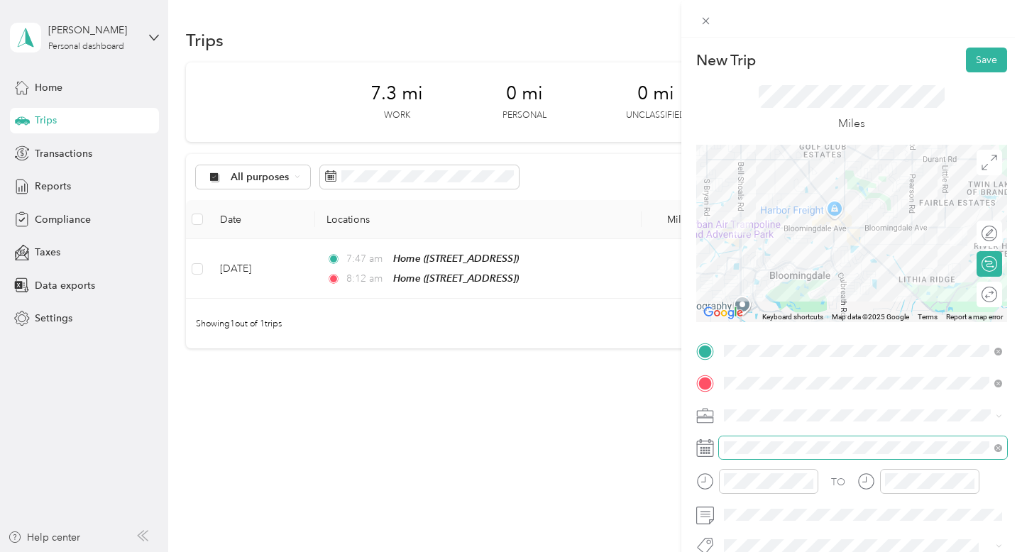
click at [739, 455] on span at bounding box center [863, 448] width 288 height 23
click at [709, 444] on icon at bounding box center [705, 448] width 18 height 18
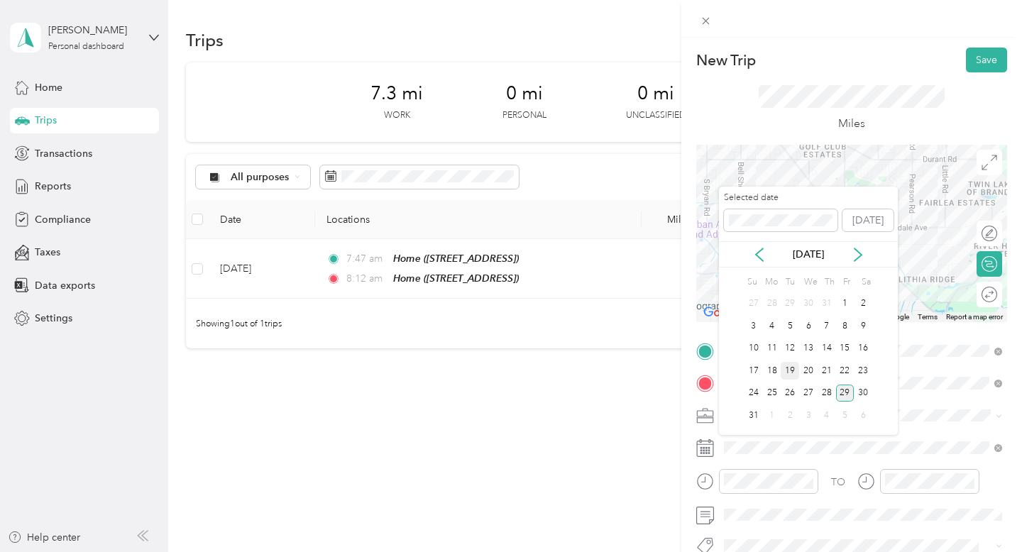
click at [793, 370] on div "19" at bounding box center [790, 371] width 18 height 18
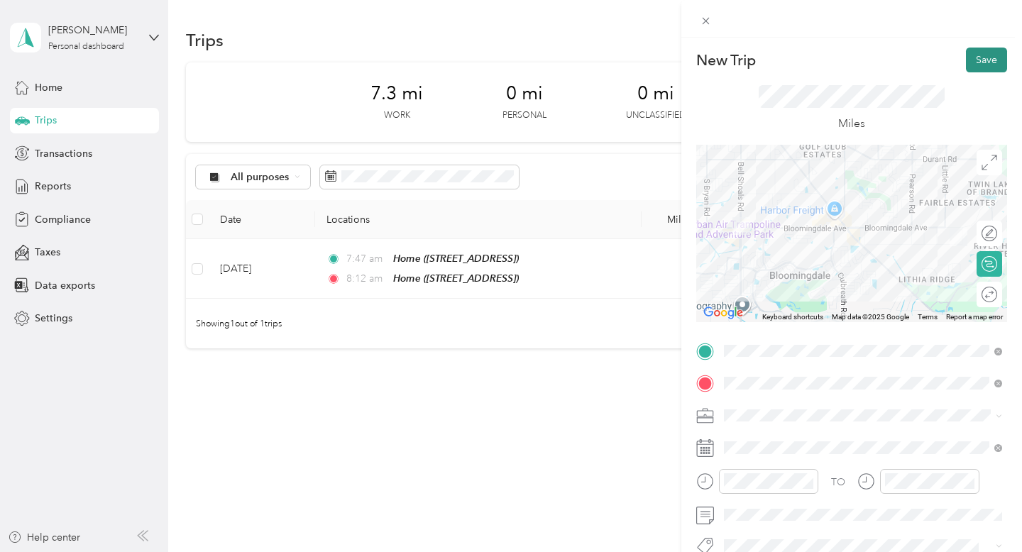
click at [992, 62] on button "Save" at bounding box center [986, 60] width 41 height 25
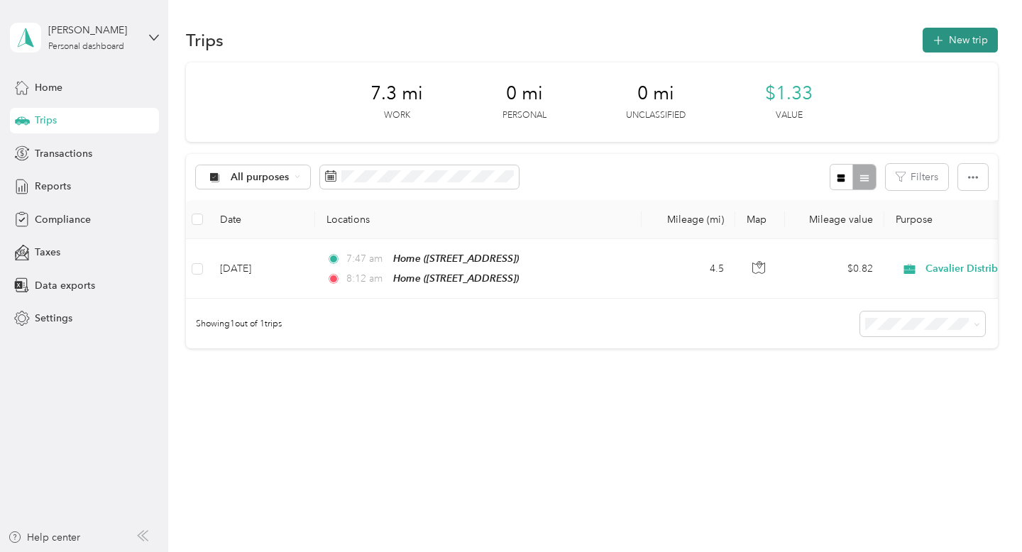
click at [965, 42] on button "New trip" at bounding box center [960, 40] width 75 height 25
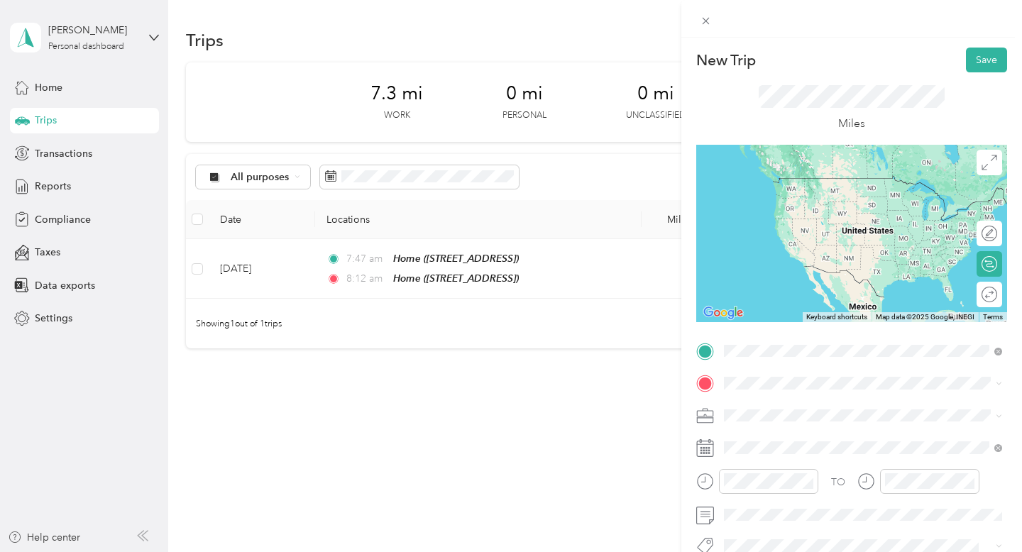
click at [814, 251] on span "1028 Bloomingdale Avenue, 33511, Brandon, FL, USA" at bounding box center [796, 254] width 90 height 12
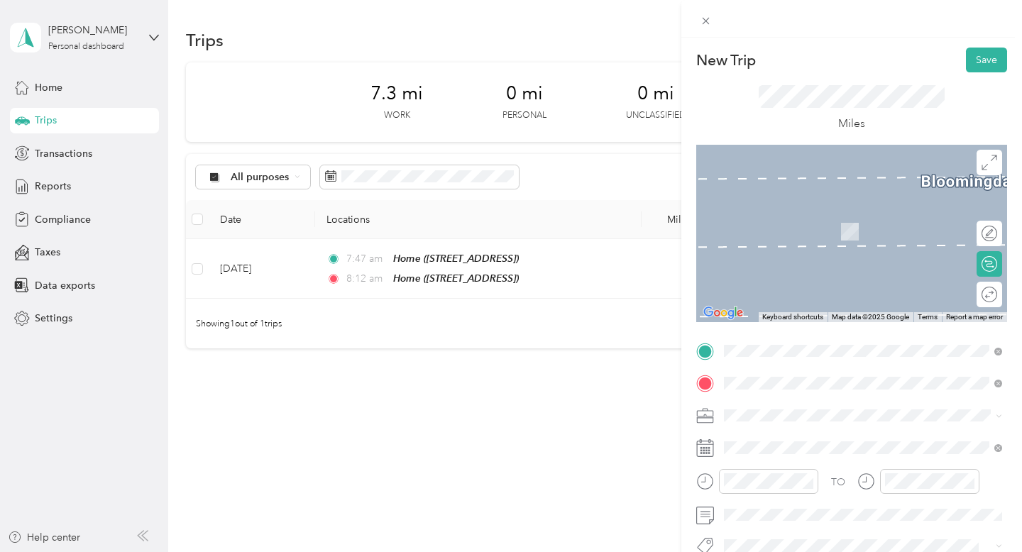
click at [830, 227] on div "TEAM AJs Fine Wine & Liquors 3443 Lithia Pinecrest Rd., 33596, Valrico, FL, USA" at bounding box center [832, 226] width 162 height 35
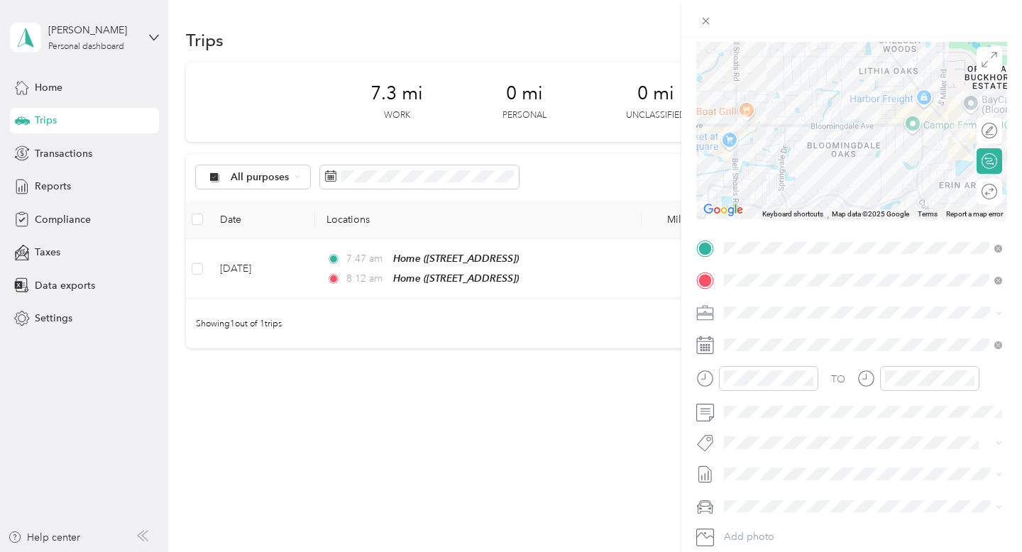
scroll to position [0, 0]
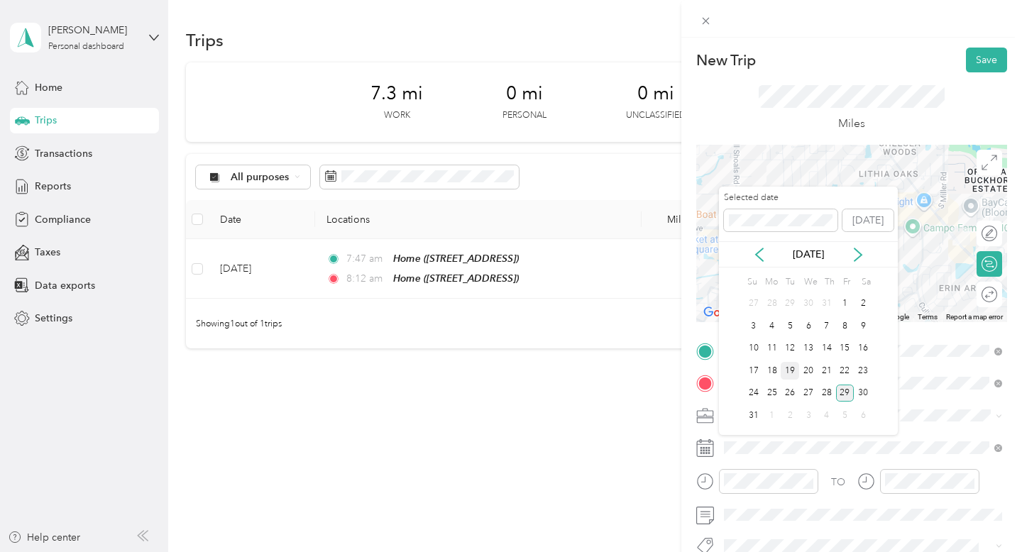
click at [791, 368] on div "19" at bounding box center [790, 371] width 18 height 18
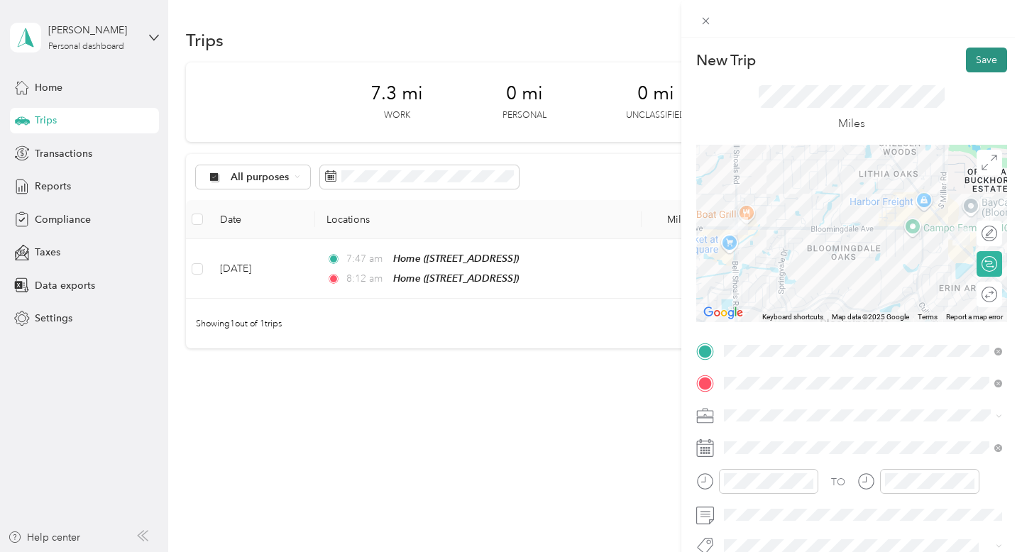
click at [999, 64] on button "Save" at bounding box center [986, 60] width 41 height 25
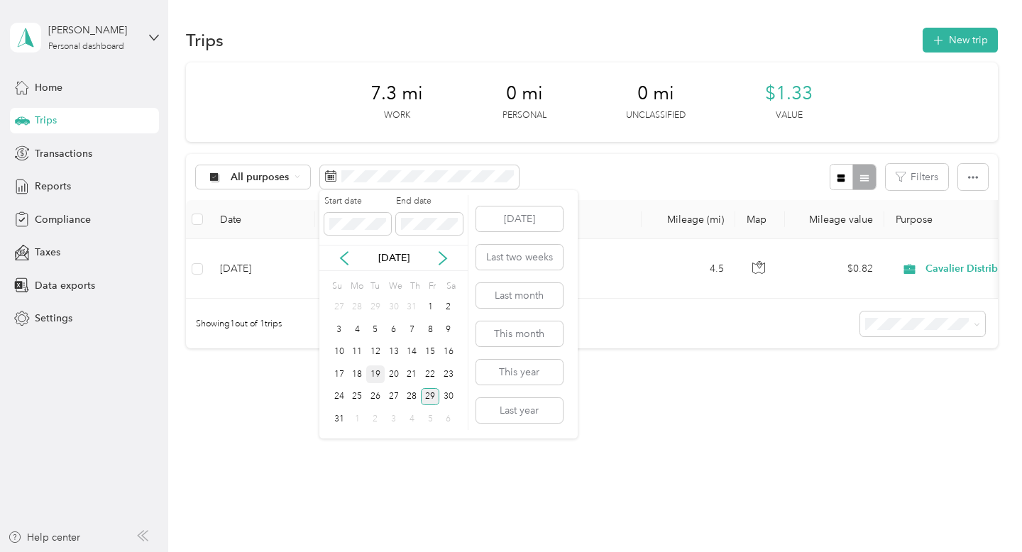
click at [379, 374] on div "19" at bounding box center [375, 375] width 18 height 18
click at [375, 380] on div "19" at bounding box center [375, 375] width 18 height 18
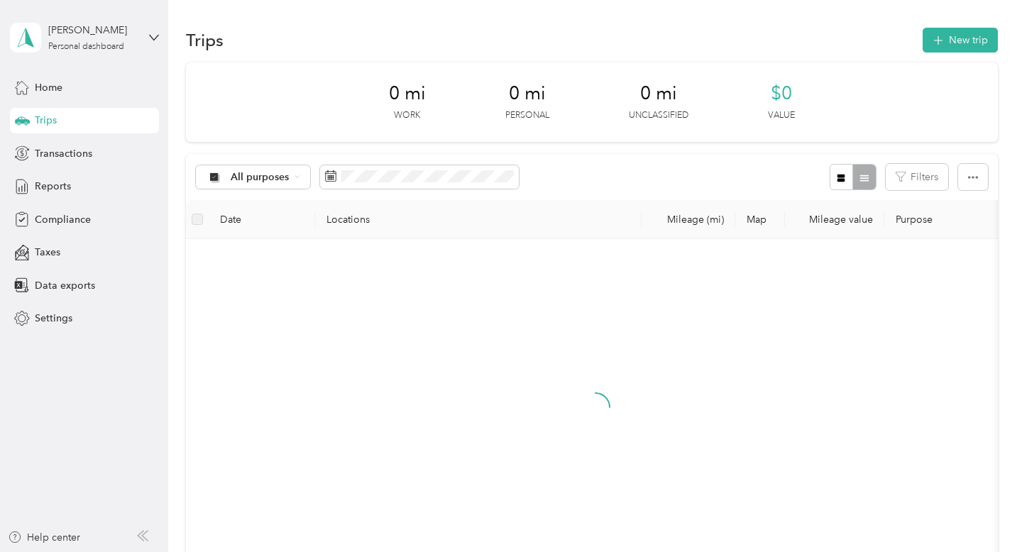
click at [375, 384] on div "26" at bounding box center [375, 395] width 18 height 23
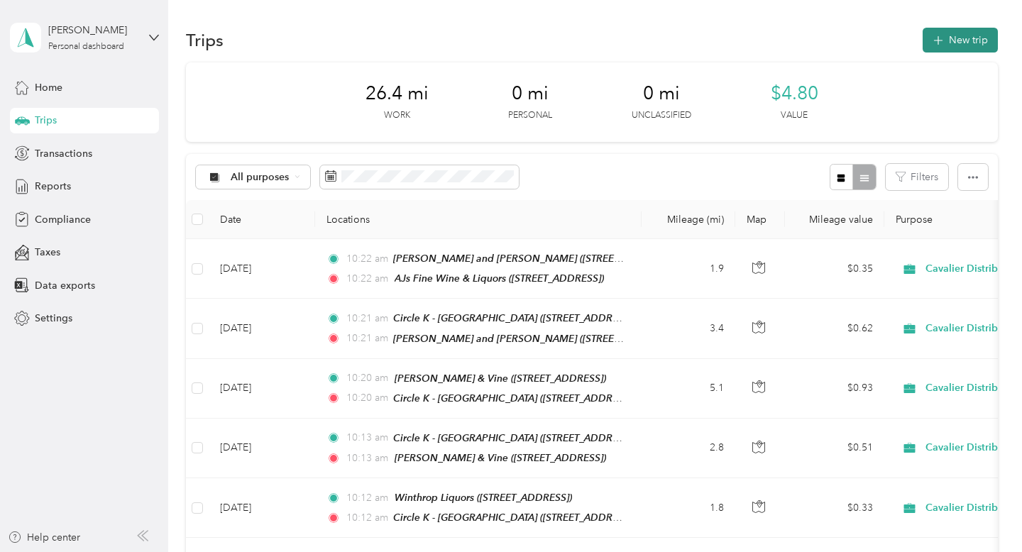
click at [946, 44] on icon "button" at bounding box center [938, 41] width 16 height 16
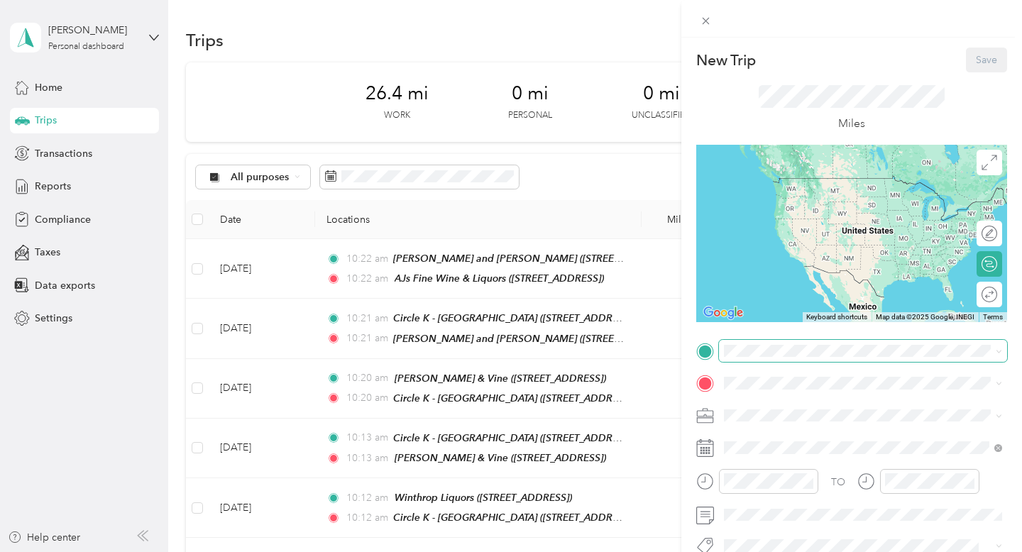
click at [778, 357] on span at bounding box center [863, 351] width 288 height 23
click at [843, 192] on div "TEAM AJs Fine Wine & Liquors 3443 Lithia Pinecrest Rd., 33596, Valrico, FL, USA" at bounding box center [832, 194] width 162 height 35
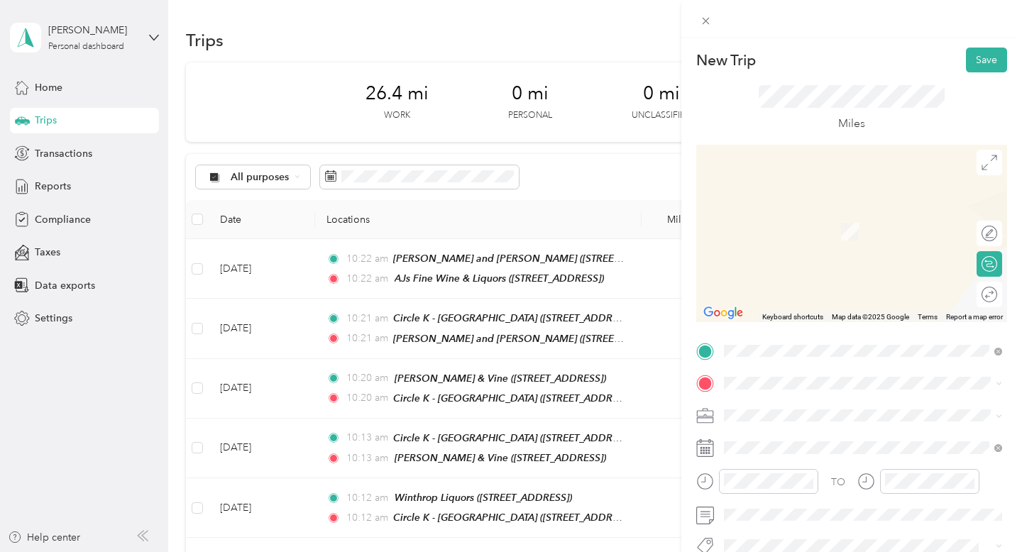
click at [841, 292] on span "5630 Lithia Pinecrest Rd, 33547, Lithia, FL, USA" at bounding box center [796, 298] width 90 height 12
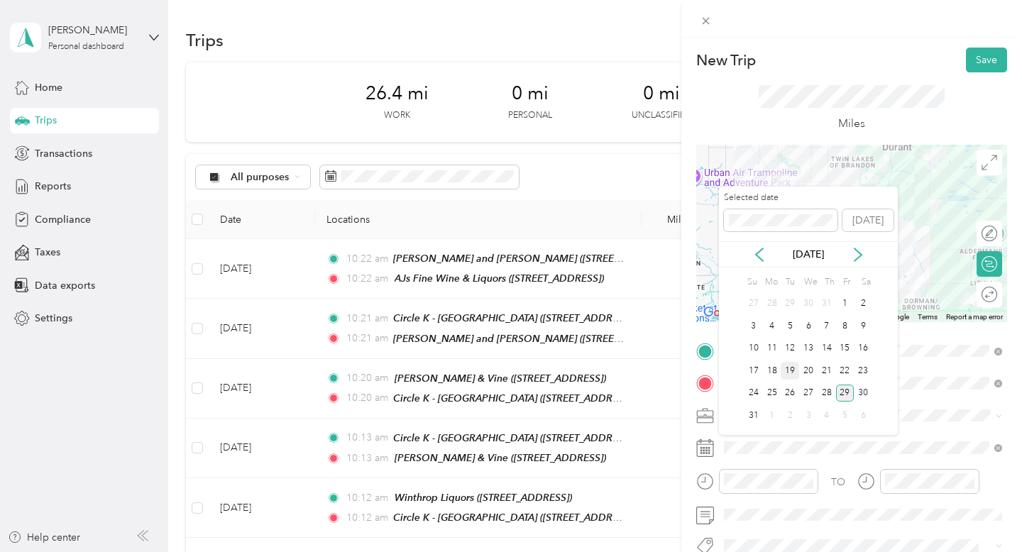
click at [791, 366] on div "19" at bounding box center [790, 371] width 18 height 18
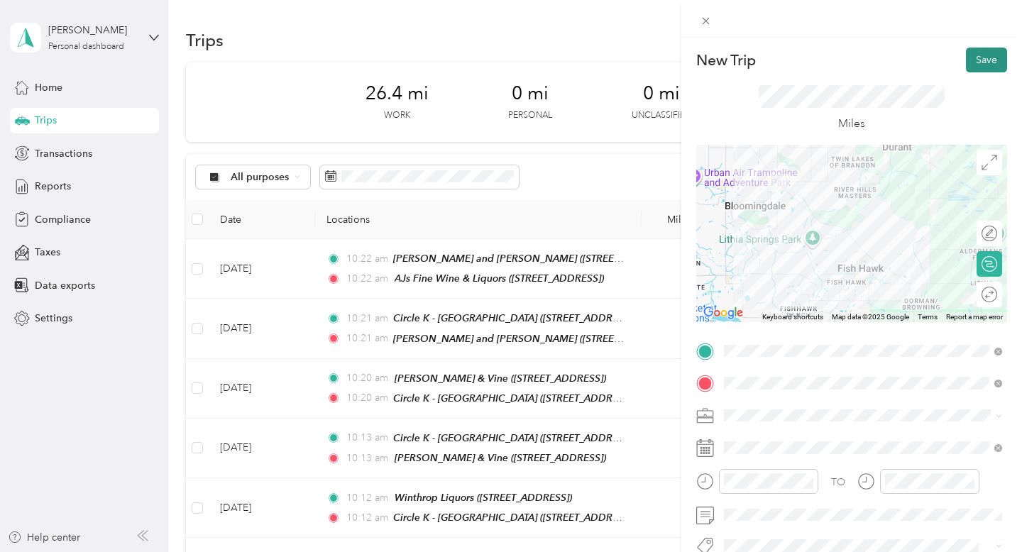
click at [981, 56] on button "Save" at bounding box center [986, 60] width 41 height 25
